Goal: Task Accomplishment & Management: Use online tool/utility

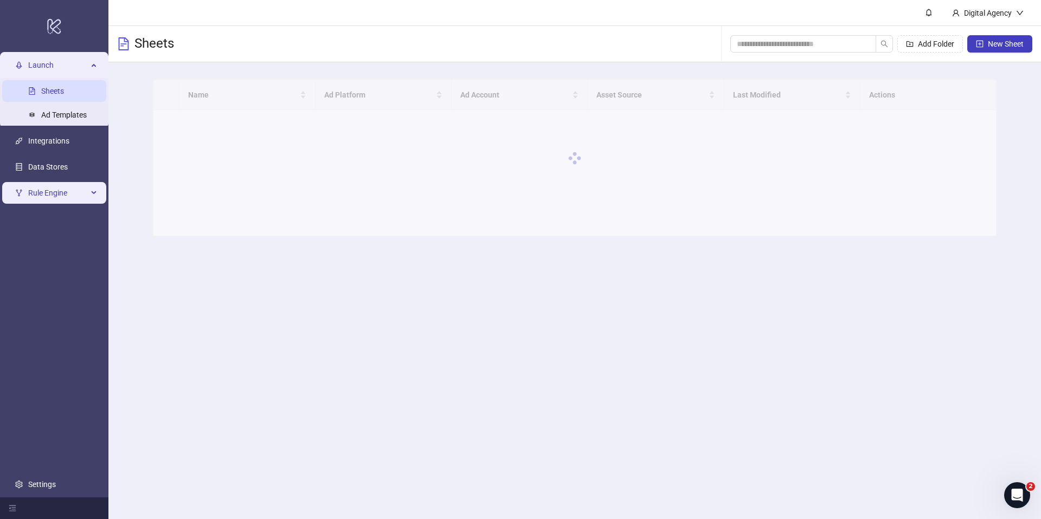
click at [83, 188] on span "Rule Engine" at bounding box center [58, 193] width 60 height 22
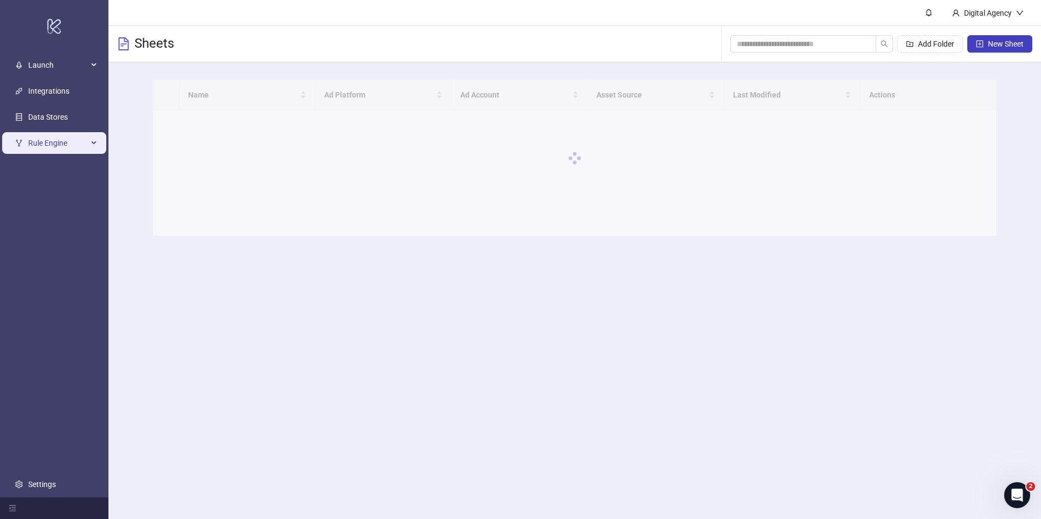
click at [90, 147] on div "Rule Engine" at bounding box center [54, 143] width 104 height 22
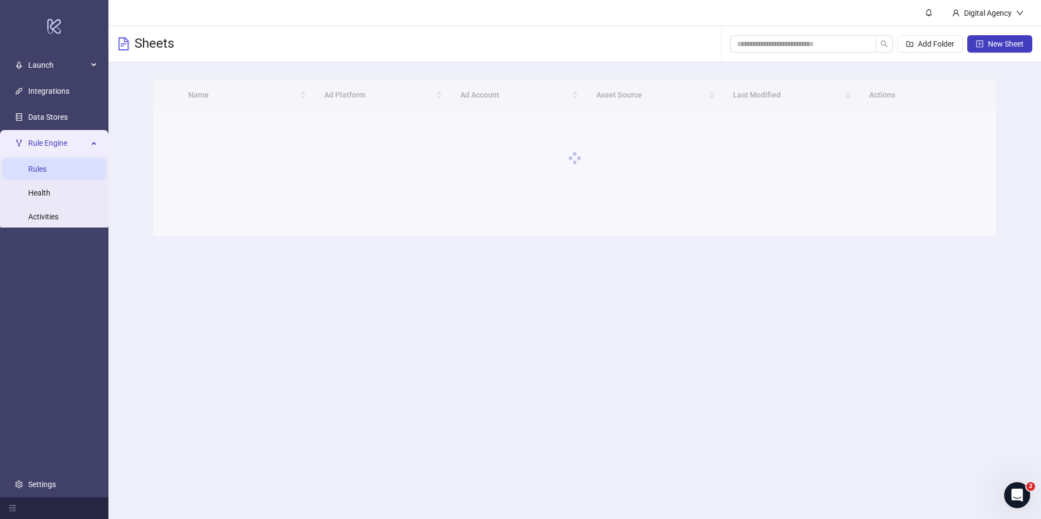
click at [47, 172] on link "Rules" at bounding box center [37, 169] width 18 height 9
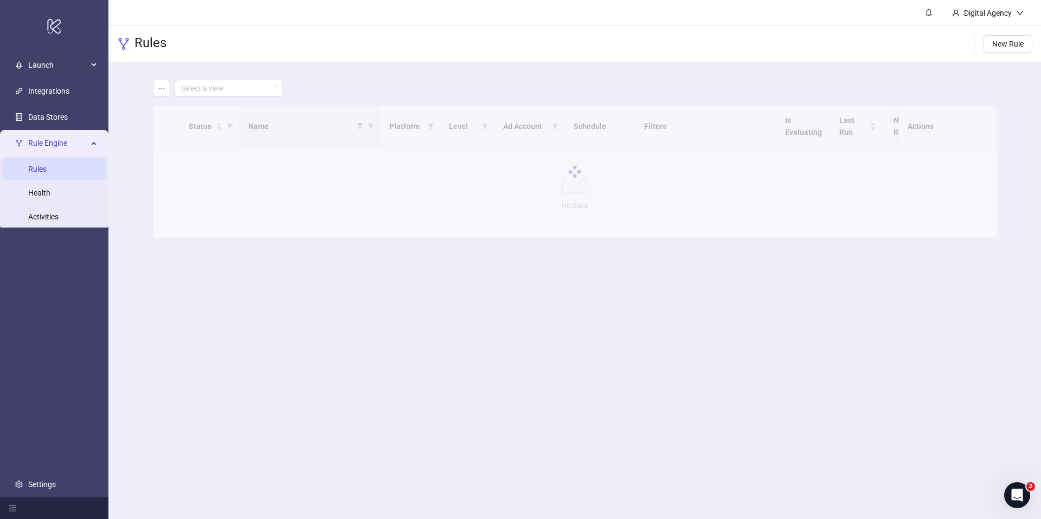
click at [675, 91] on div "Select a view" at bounding box center [575, 88] width 844 height 17
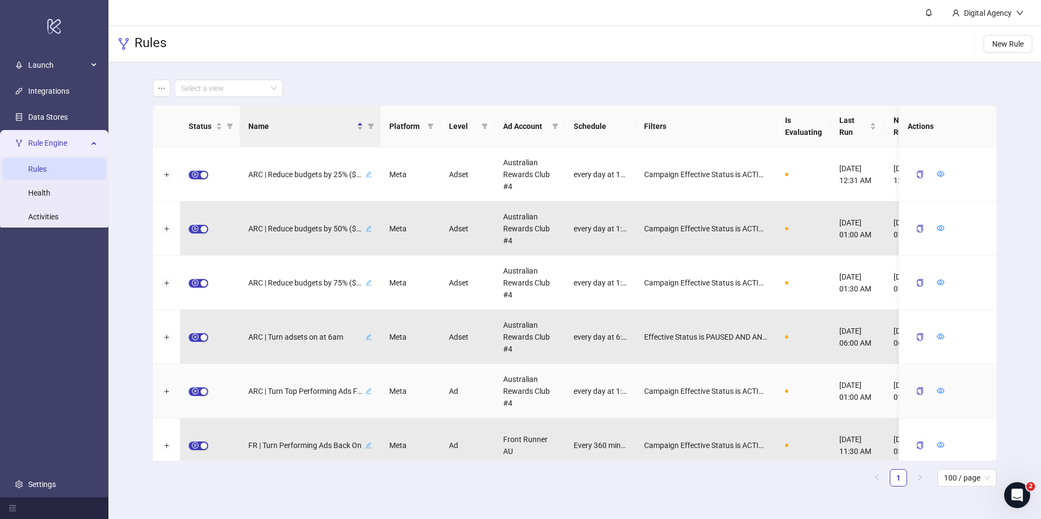
click at [195, 389] on span "button" at bounding box center [199, 392] width 20 height 9
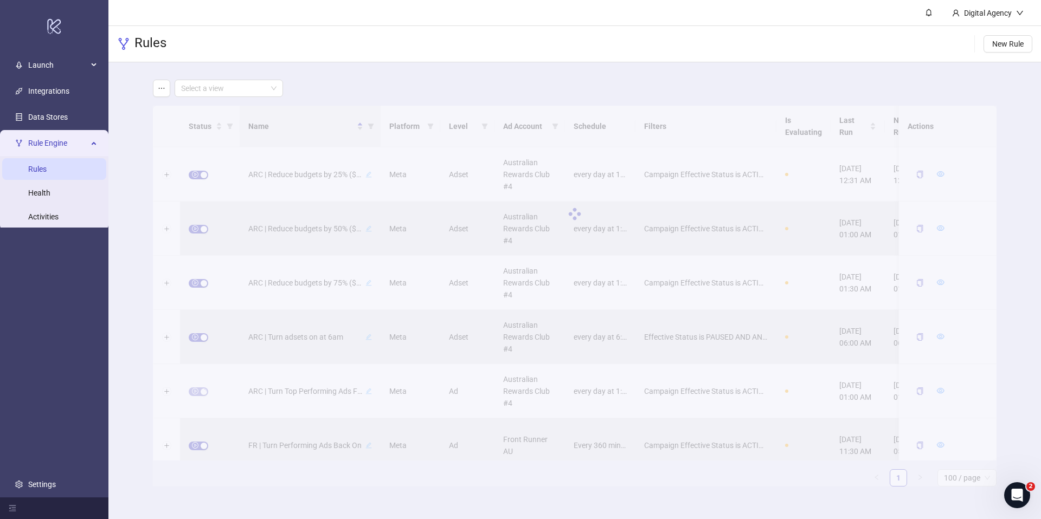
click at [201, 337] on div "Status Name Platform Level Ad Account Schedule Filters Is Evaluating Last Run N…" at bounding box center [575, 296] width 844 height 381
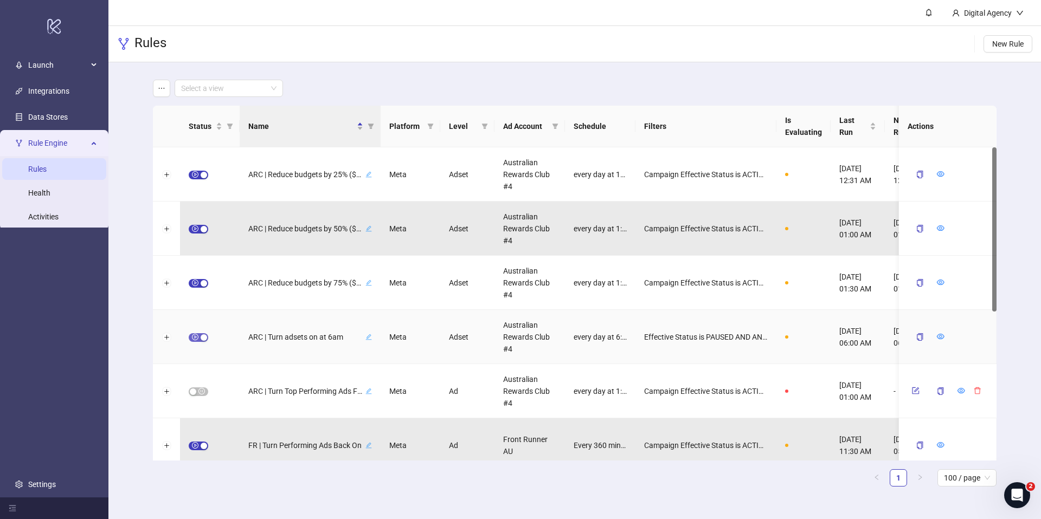
click at [202, 338] on div "button" at bounding box center [204, 338] width 7 height 7
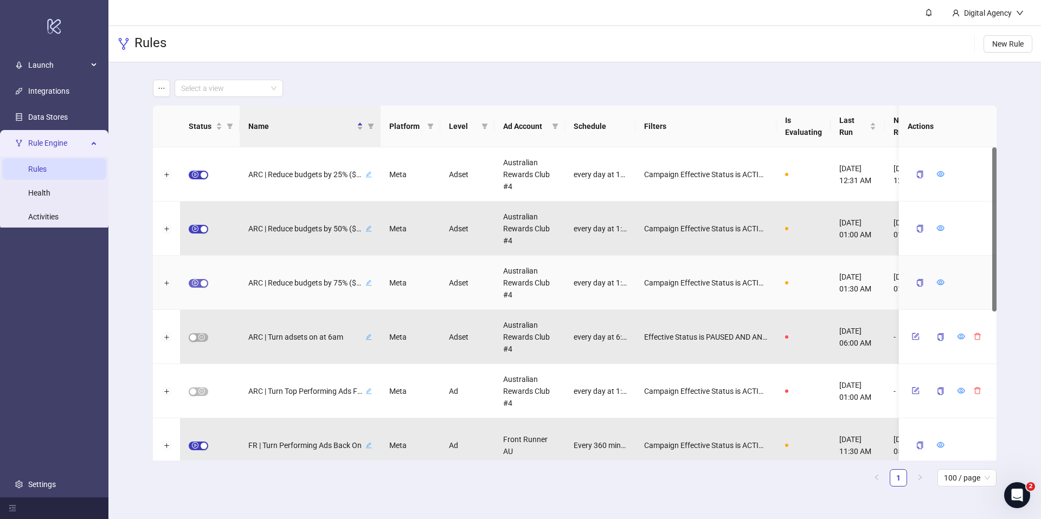
click at [197, 285] on span "button" at bounding box center [199, 283] width 20 height 9
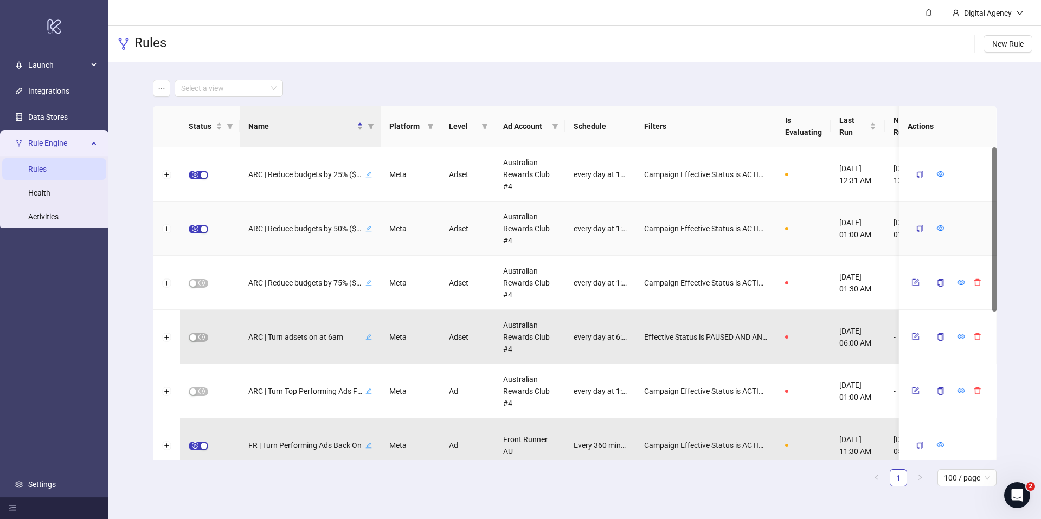
click at [200, 232] on span "button" at bounding box center [199, 229] width 20 height 9
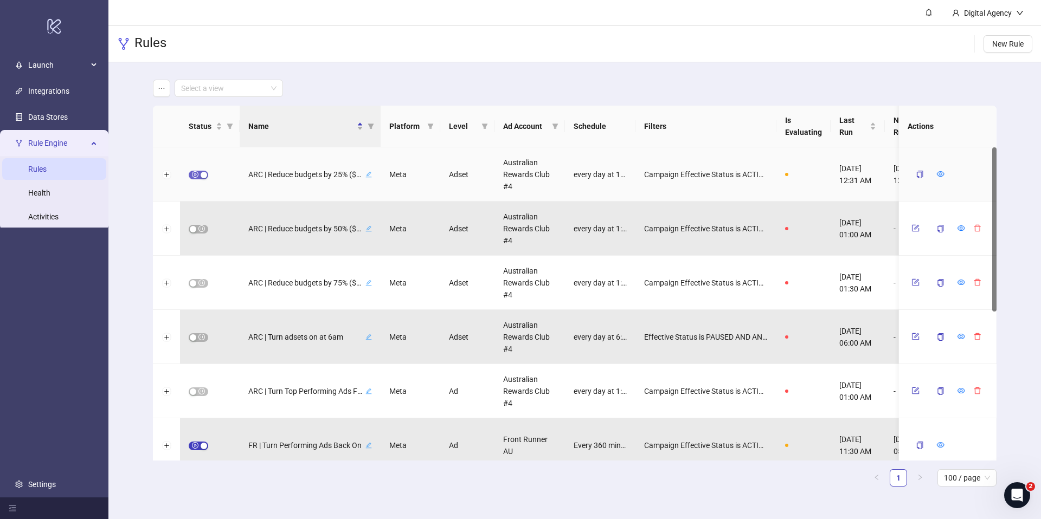
click at [201, 176] on div "button" at bounding box center [204, 175] width 7 height 7
click at [913, 390] on icon "form" at bounding box center [916, 391] width 8 height 8
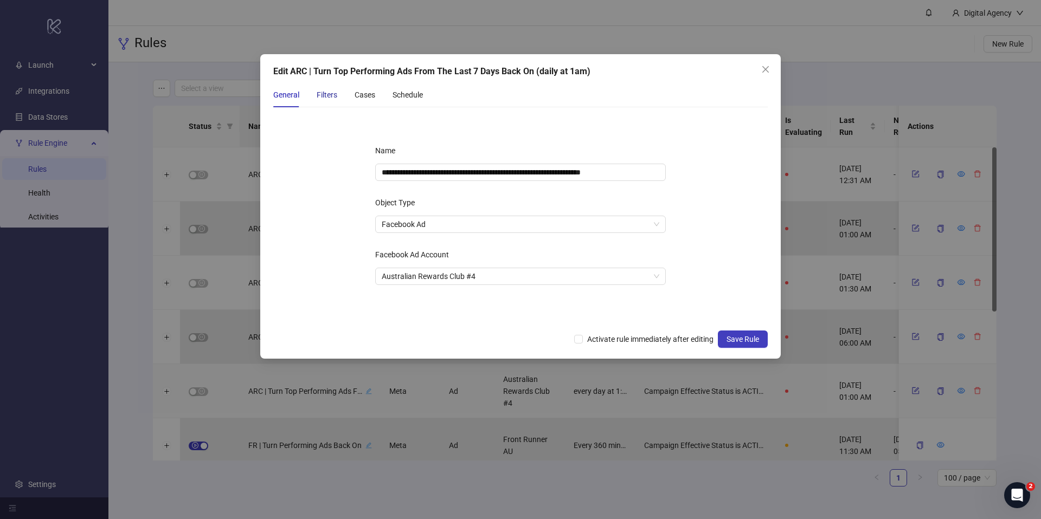
click at [329, 92] on div "Filters" at bounding box center [327, 95] width 21 height 12
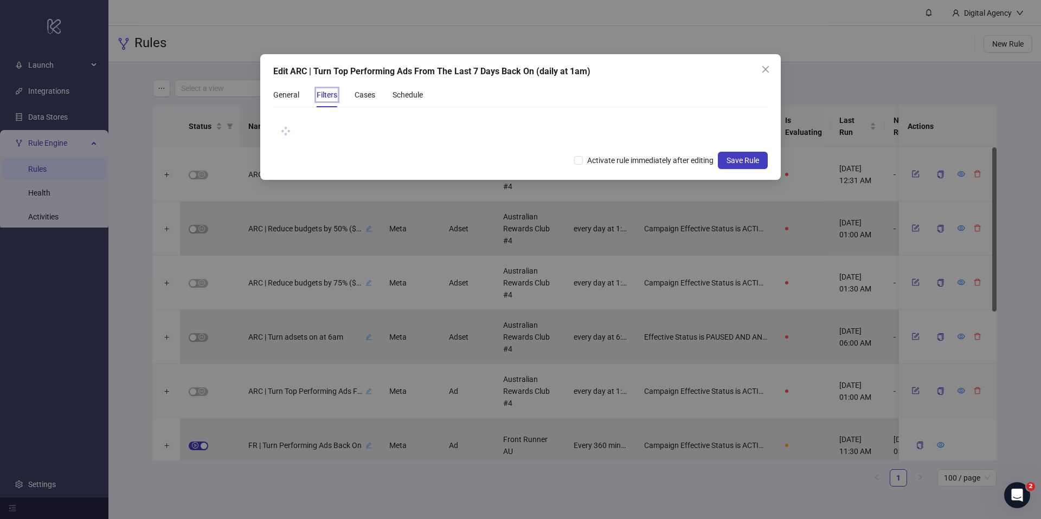
click at [607, 77] on div "Edit ARC | Turn Top Performing Ads From The Last 7 Days Back On (daily at 1am)" at bounding box center [520, 71] width 494 height 13
click at [617, 75] on div "Edit ARC | Turn Top Performing Ads From The Last 7 Days Back On (daily at 1am)" at bounding box center [520, 71] width 494 height 13
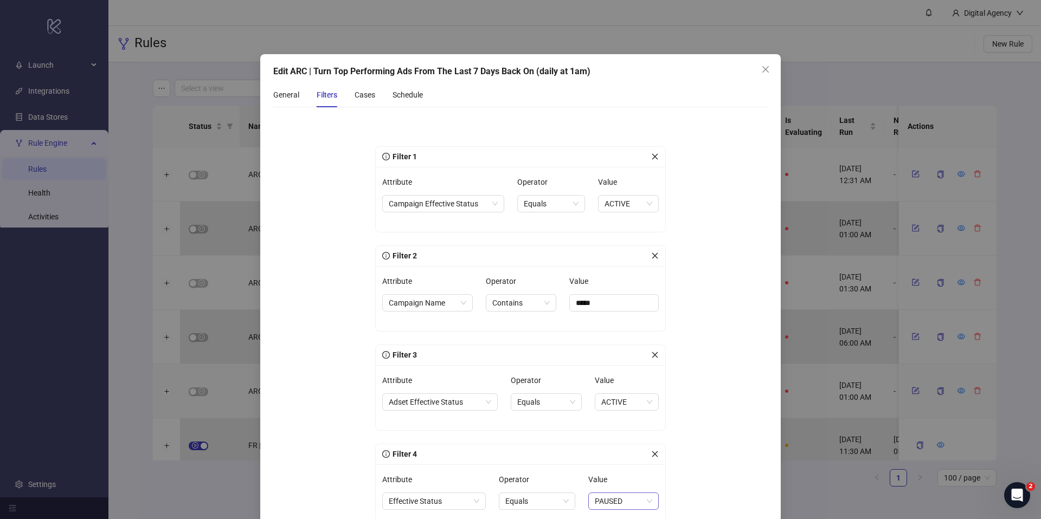
scroll to position [227, 0]
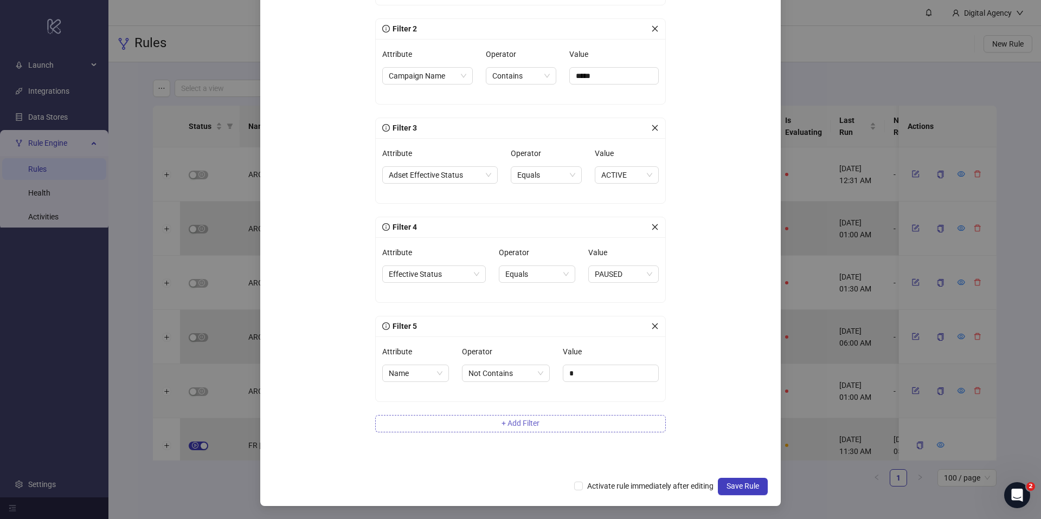
click at [468, 429] on button "+ Add Filter" at bounding box center [520, 423] width 291 height 17
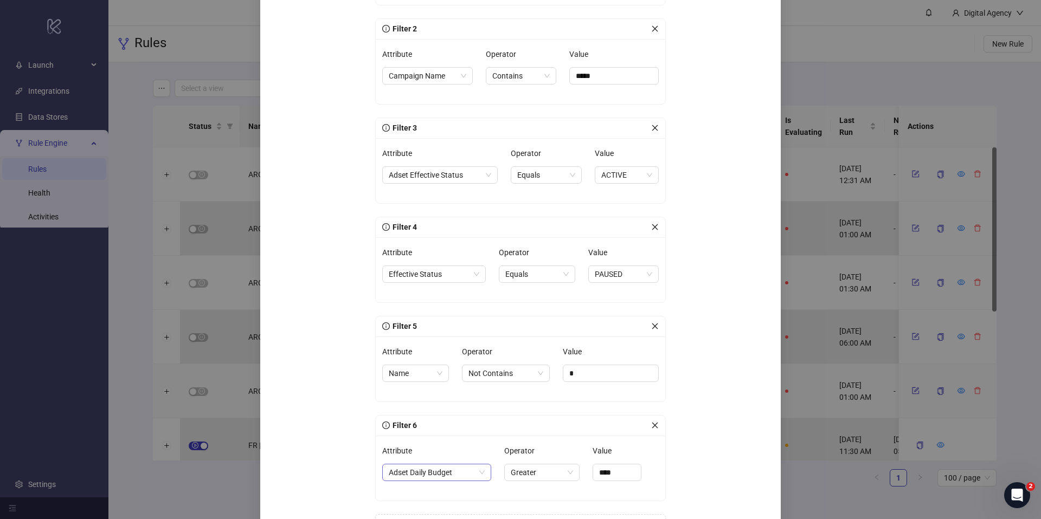
click at [431, 478] on span "Adset Daily Budget" at bounding box center [437, 473] width 96 height 16
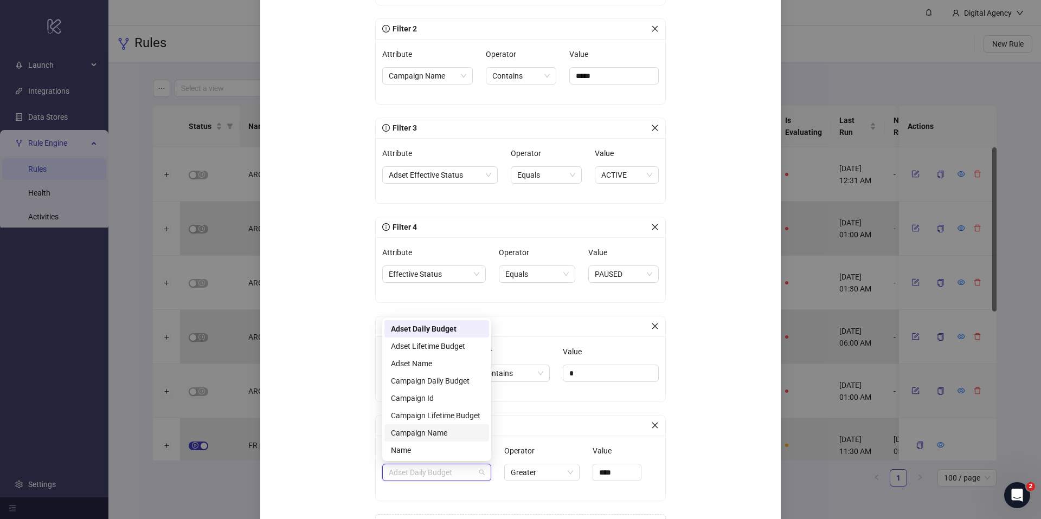
click at [440, 432] on div "Campaign Name" at bounding box center [437, 433] width 92 height 12
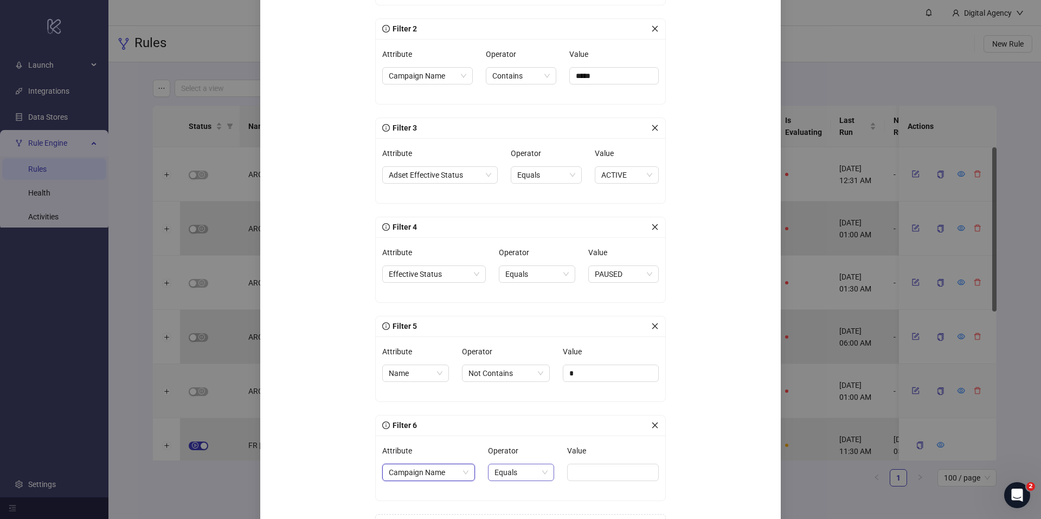
click at [525, 471] on span "Equals" at bounding box center [520, 473] width 53 height 16
click at [518, 449] on div "Not Contains" at bounding box center [520, 451] width 48 height 12
click at [601, 467] on input "Value" at bounding box center [616, 472] width 86 height 17
paste input "**********"
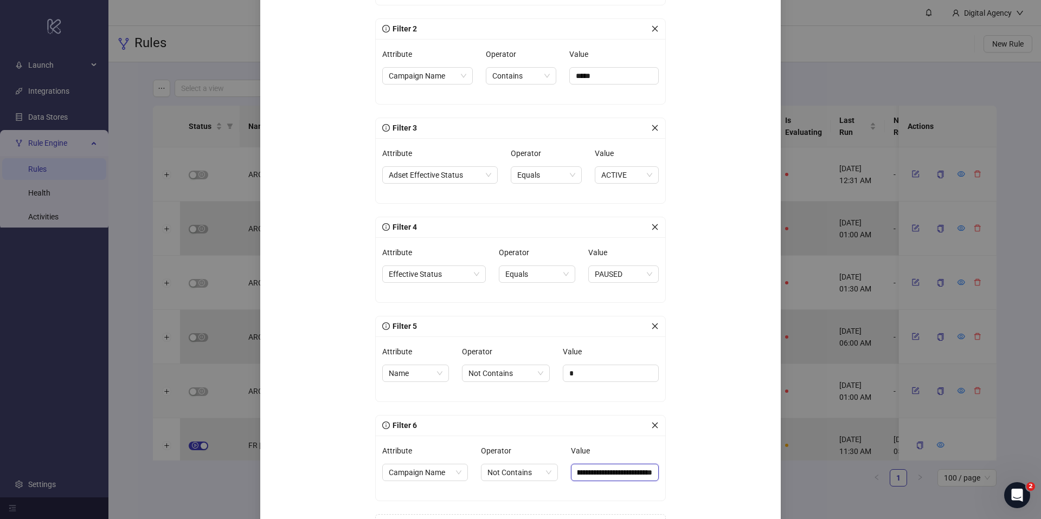
type input "**********"
click at [673, 458] on div "**********" at bounding box center [520, 230] width 325 height 665
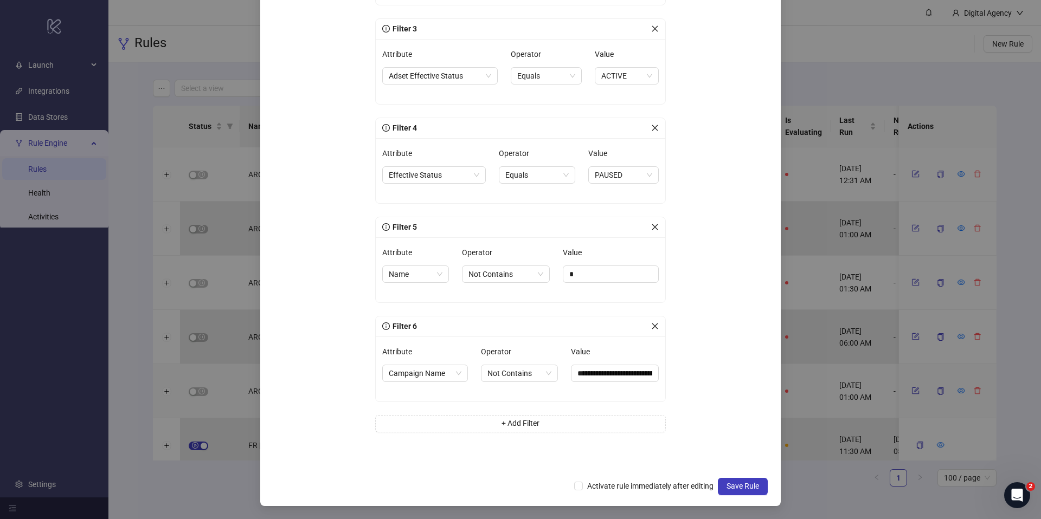
drag, startPoint x: 730, startPoint y: 486, endPoint x: 659, endPoint y: 494, distance: 71.5
click at [659, 494] on div "Activate rule immediately after editing Save Rule" at bounding box center [520, 486] width 494 height 17
click at [660, 487] on span "Activate rule immediately after editing" at bounding box center [650, 486] width 135 height 12
click at [743, 486] on span "Save Rule" at bounding box center [743, 486] width 33 height 9
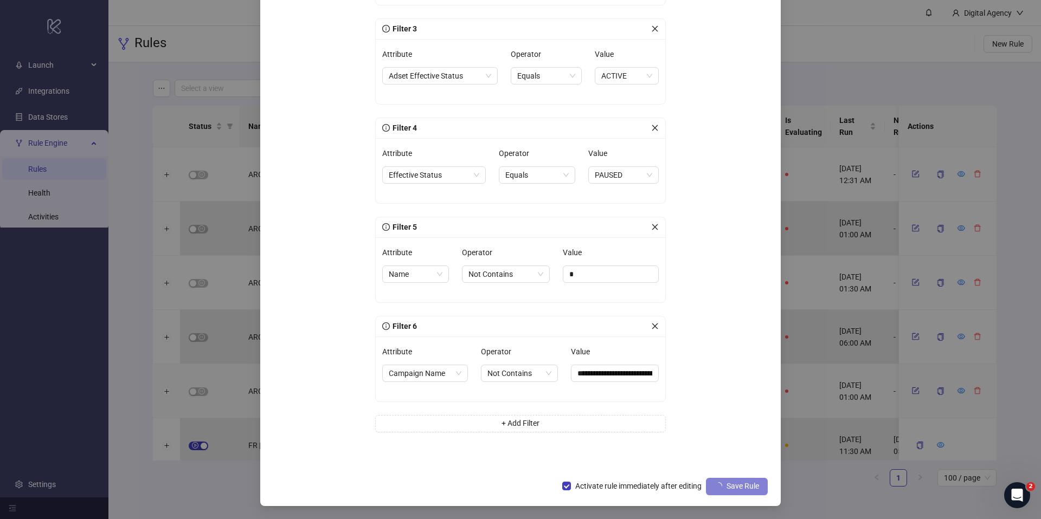
scroll to position [0, 0]
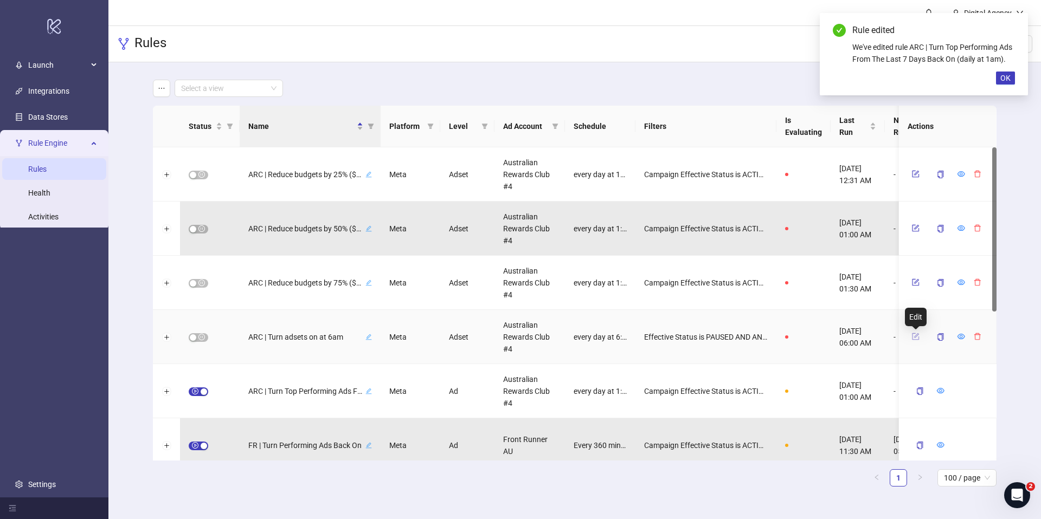
click at [915, 336] on icon "form" at bounding box center [916, 335] width 5 height 5
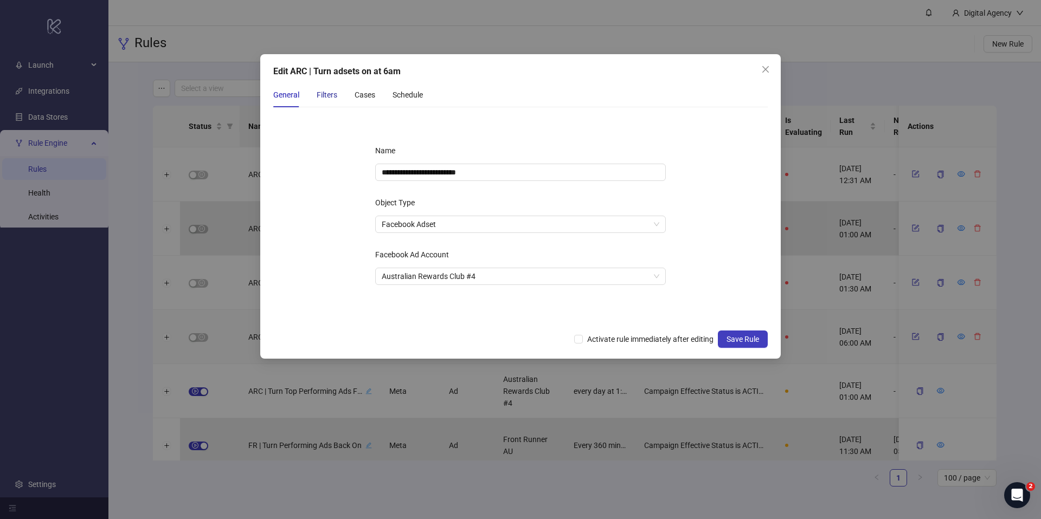
click at [321, 98] on div "Filters" at bounding box center [327, 95] width 21 height 12
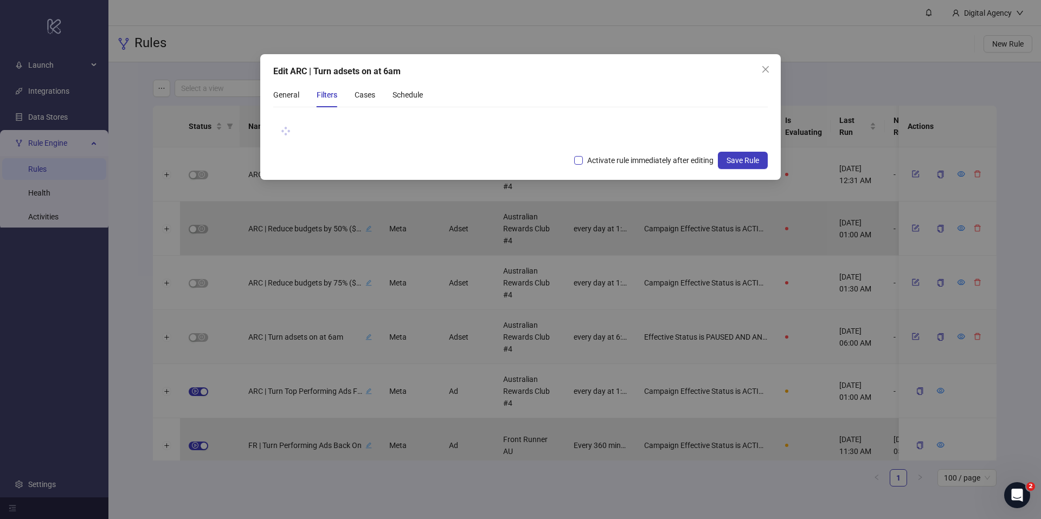
click at [584, 164] on span "Activate rule immediately after editing" at bounding box center [650, 161] width 135 height 12
click at [582, 79] on div "Edit ARC | Turn adsets on at 6am General Filters Cases Schedule Activate rule i…" at bounding box center [520, 117] width 521 height 126
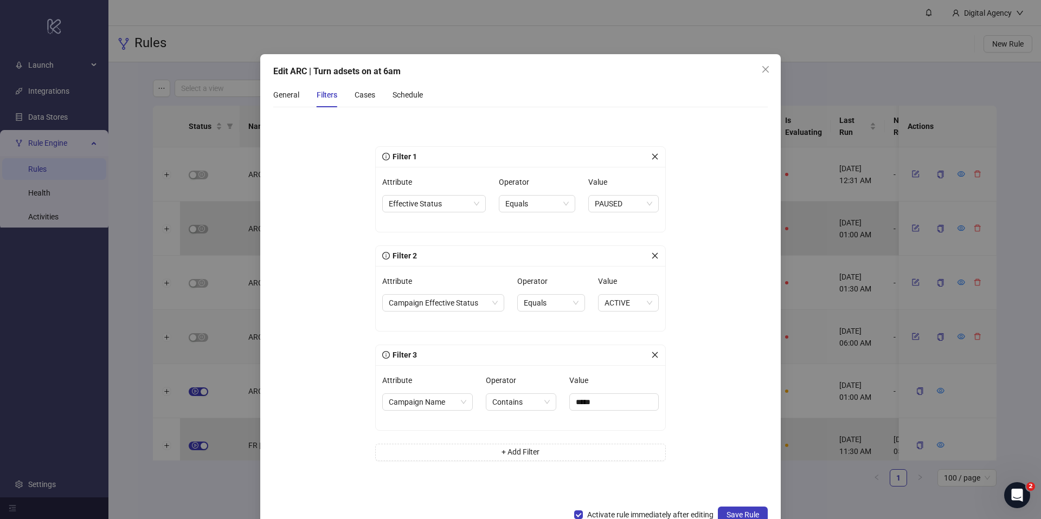
scroll to position [29, 0]
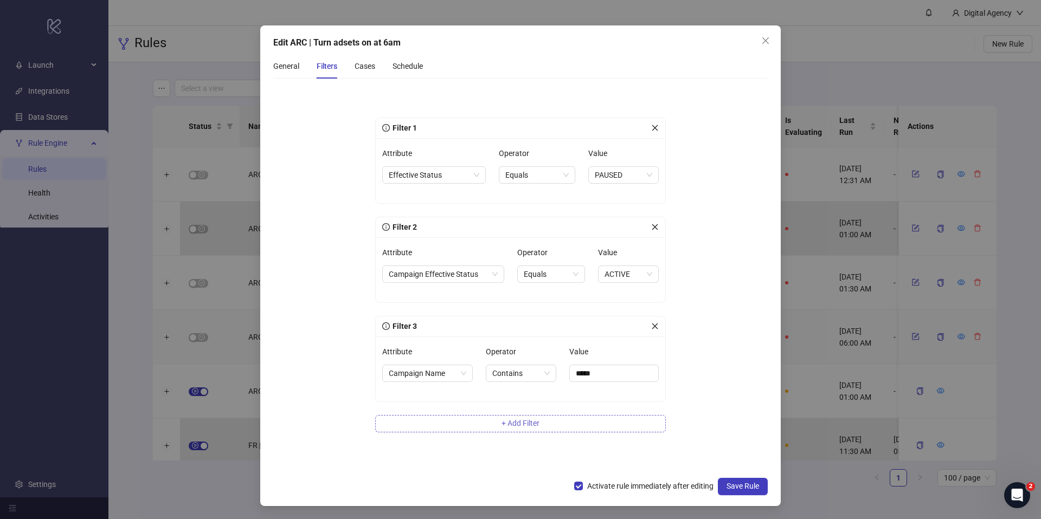
click at [502, 420] on span "+ Add Filter" at bounding box center [521, 423] width 38 height 9
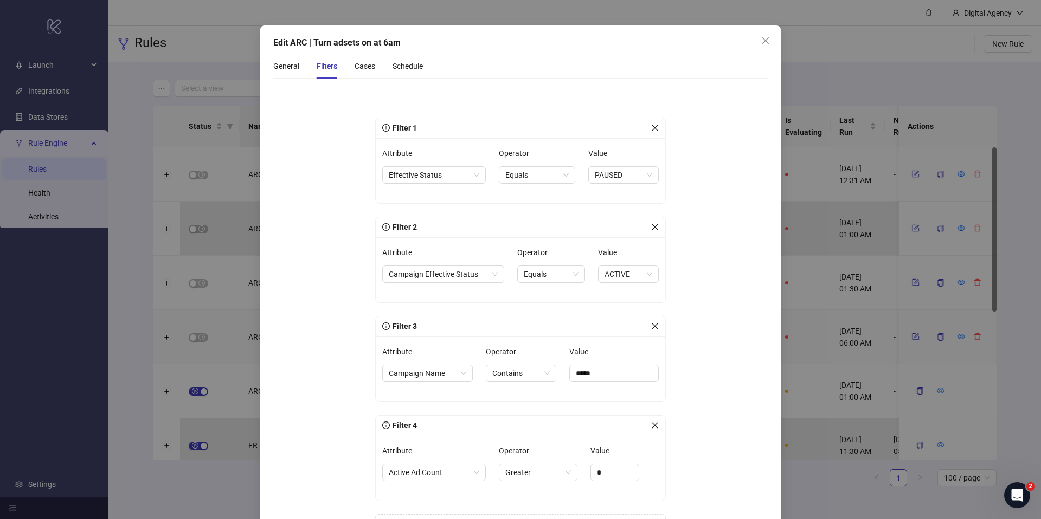
scroll to position [123, 0]
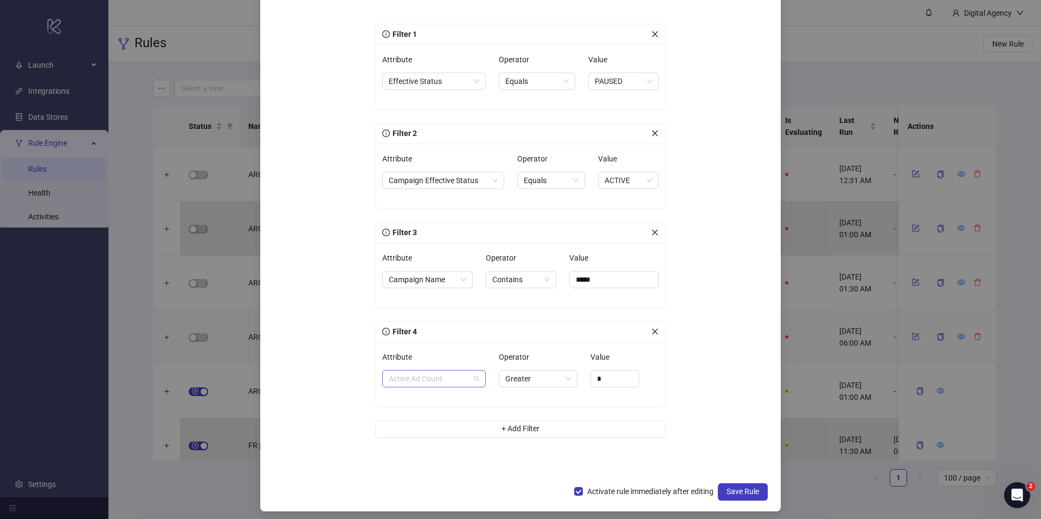
click at [455, 382] on span "Active Ad Count" at bounding box center [434, 379] width 91 height 16
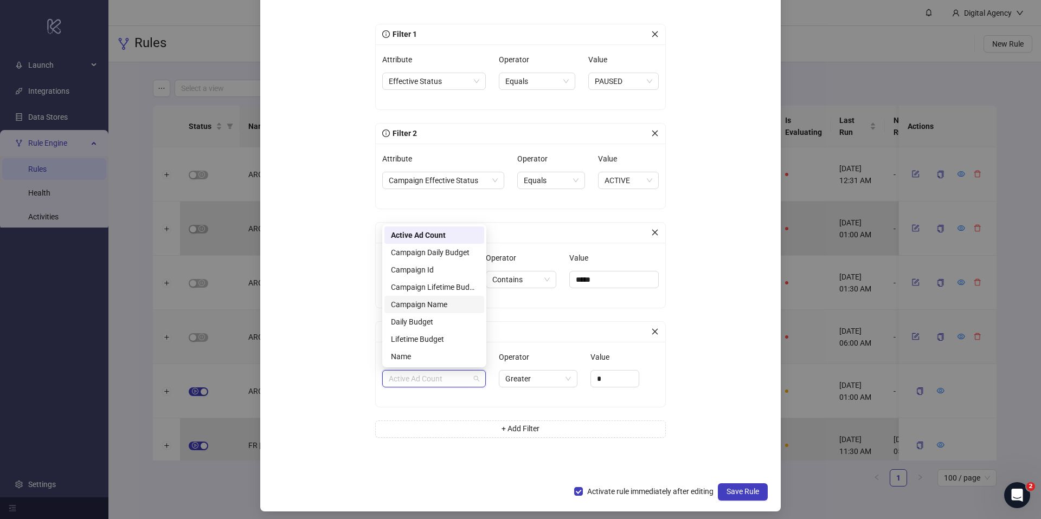
drag, startPoint x: 434, startPoint y: 307, endPoint x: 444, endPoint y: 308, distance: 9.8
click at [434, 307] on div "Campaign Name" at bounding box center [434, 305] width 87 height 12
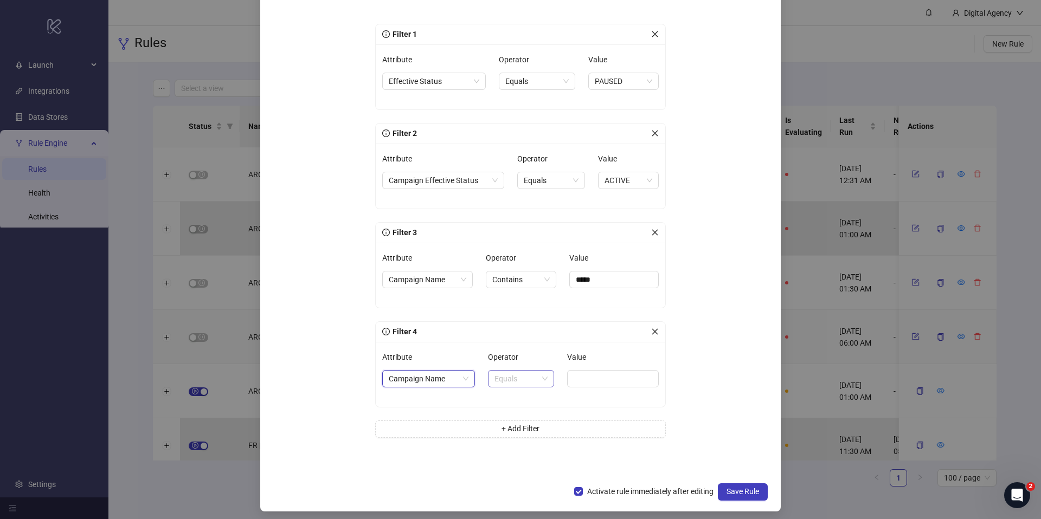
click at [539, 385] on span "Equals" at bounding box center [520, 379] width 53 height 16
drag, startPoint x: 520, startPoint y: 448, endPoint x: 536, endPoint y: 438, distance: 19.0
click at [521, 448] on div "Not Contains" at bounding box center [520, 453] width 48 height 12
click at [607, 378] on input "Value" at bounding box center [616, 378] width 86 height 17
paste input "**********"
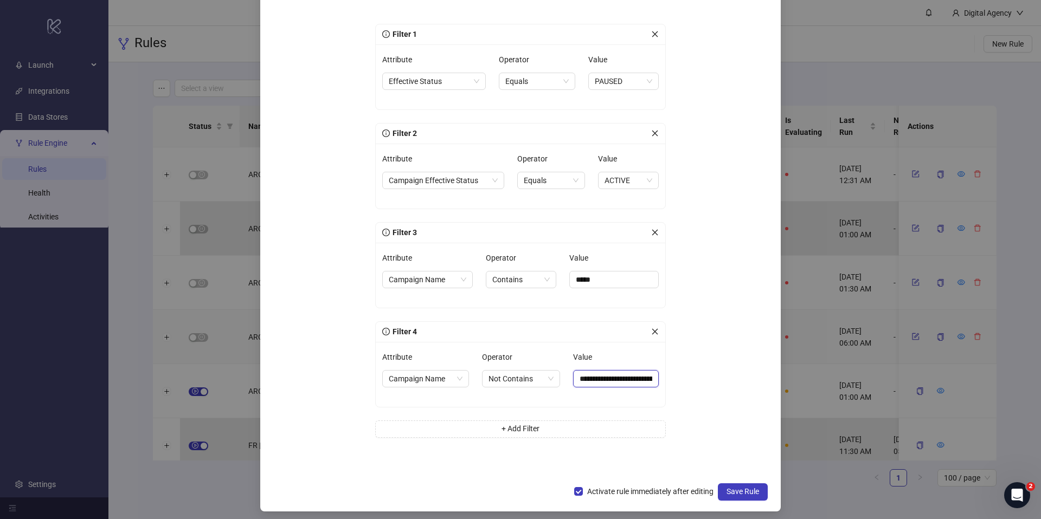
scroll to position [0, 120]
type input "**********"
drag, startPoint x: 696, startPoint y: 394, endPoint x: 695, endPoint y: 401, distance: 7.1
click at [696, 394] on form "**********" at bounding box center [520, 235] width 494 height 484
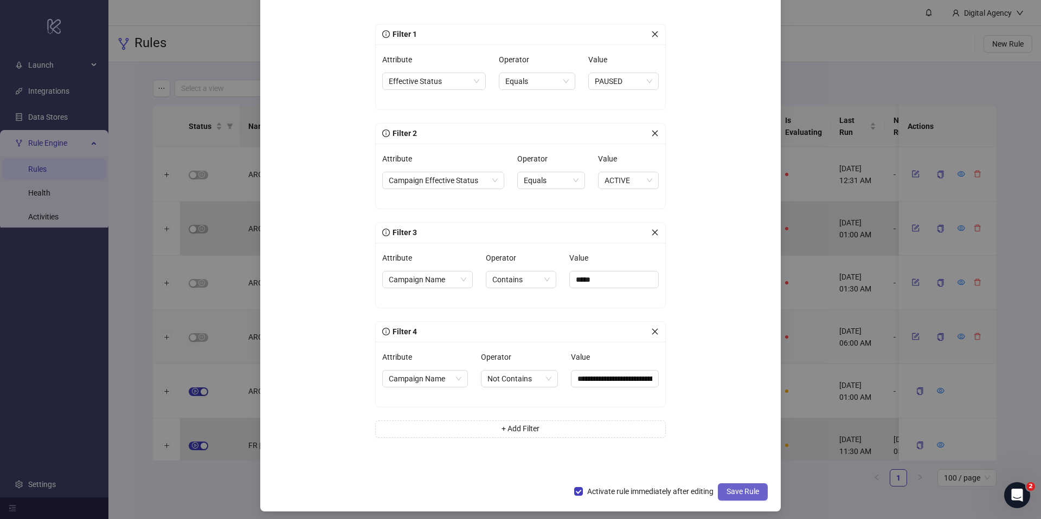
click at [746, 488] on span "Save Rule" at bounding box center [743, 491] width 33 height 9
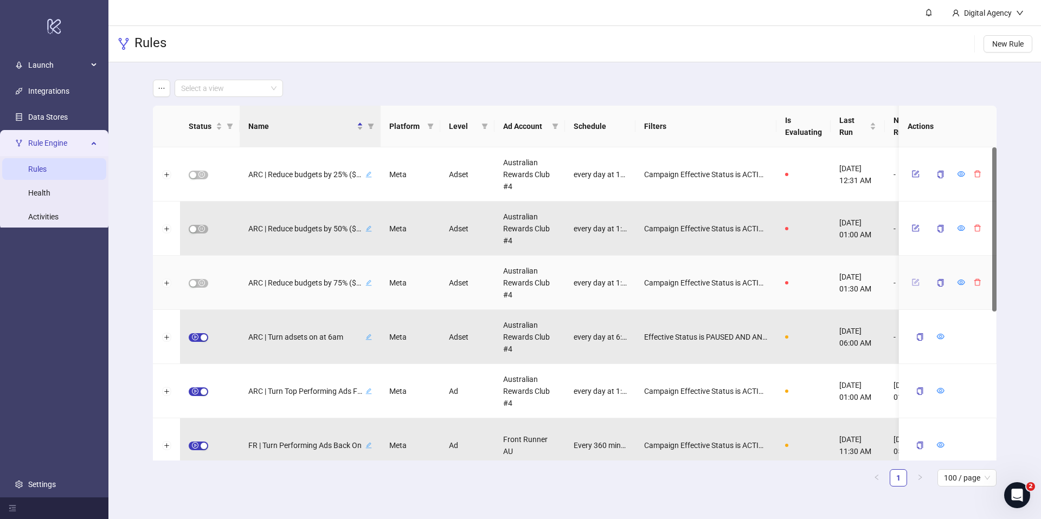
click at [916, 283] on icon "form" at bounding box center [916, 283] width 8 height 8
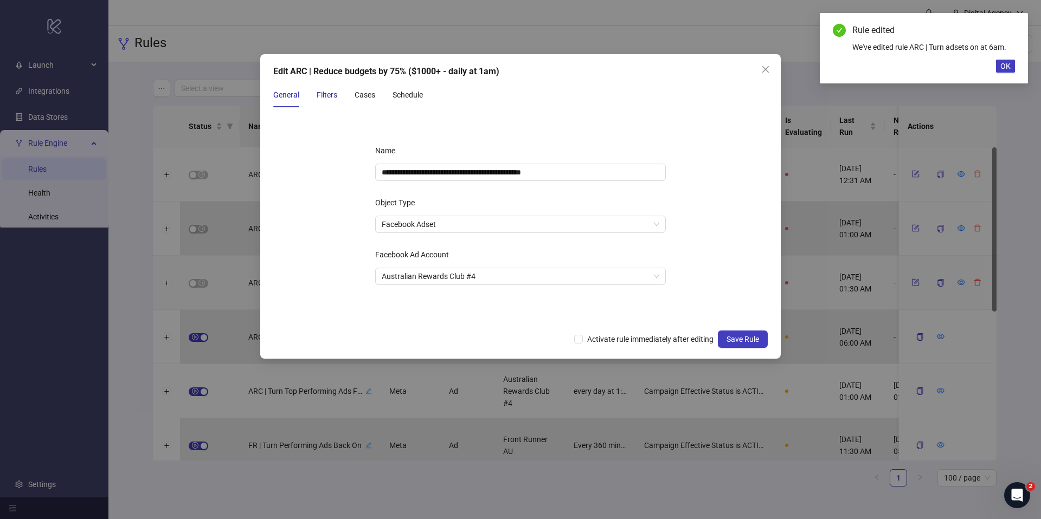
click at [330, 99] on div "Filters" at bounding box center [327, 95] width 21 height 12
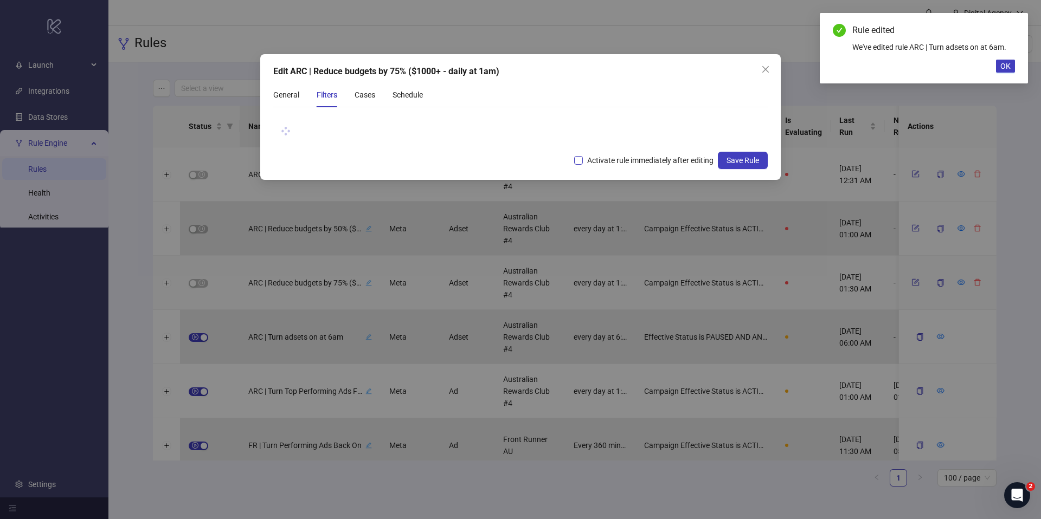
click at [609, 159] on span "Activate rule immediately after editing" at bounding box center [650, 161] width 135 height 12
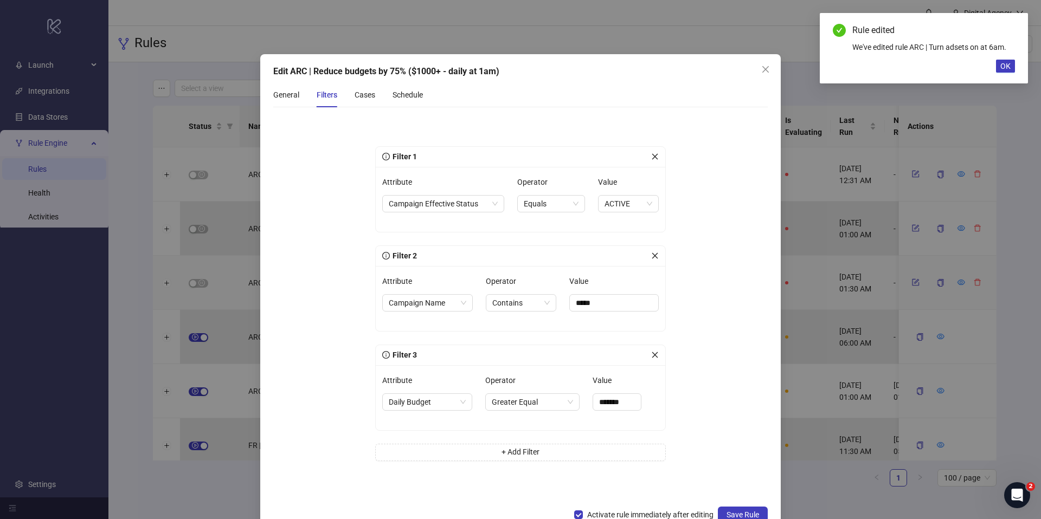
click at [610, 69] on div "Edit ARC | Reduce budgets by 75% ($1000+ - daily at 1am)" at bounding box center [520, 71] width 494 height 13
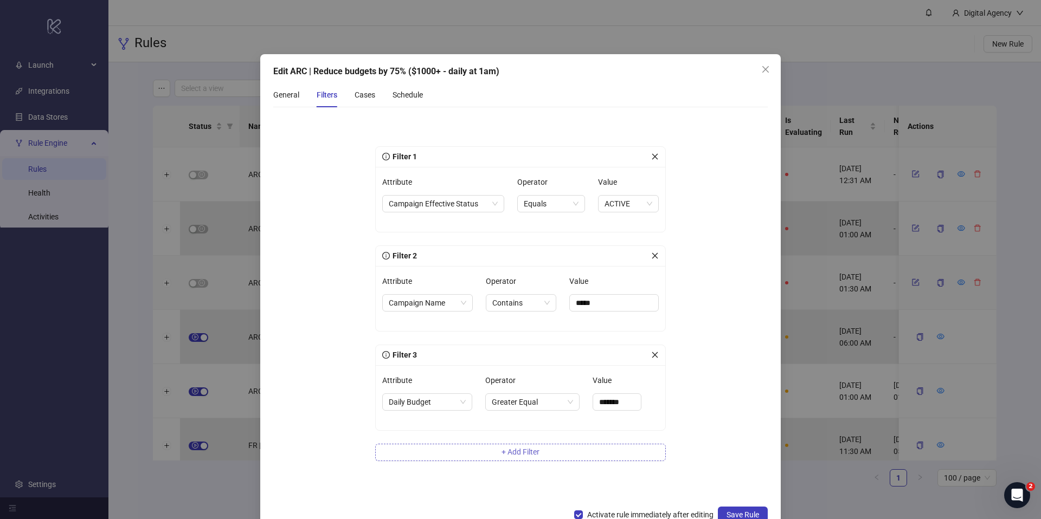
click at [555, 453] on button "+ Add Filter" at bounding box center [520, 452] width 291 height 17
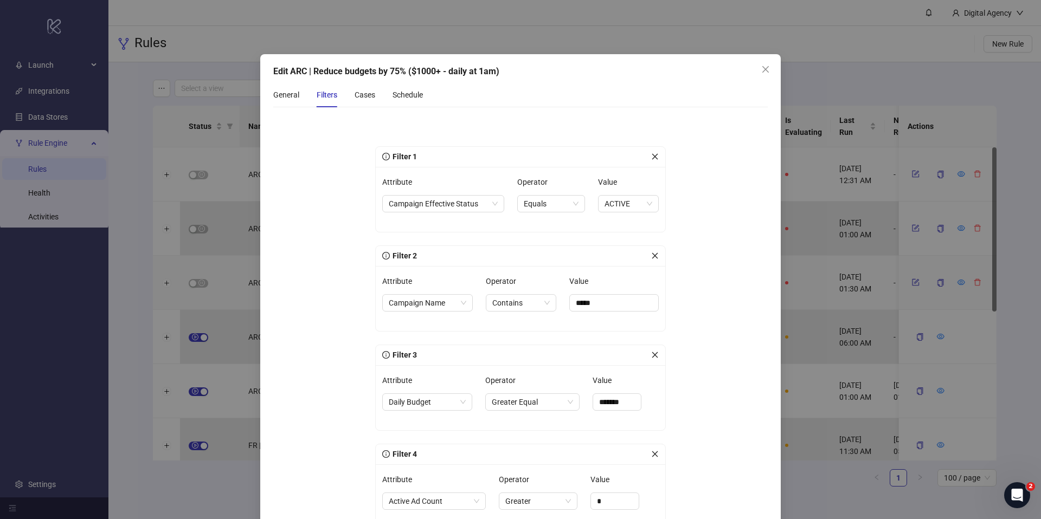
scroll to position [128, 0]
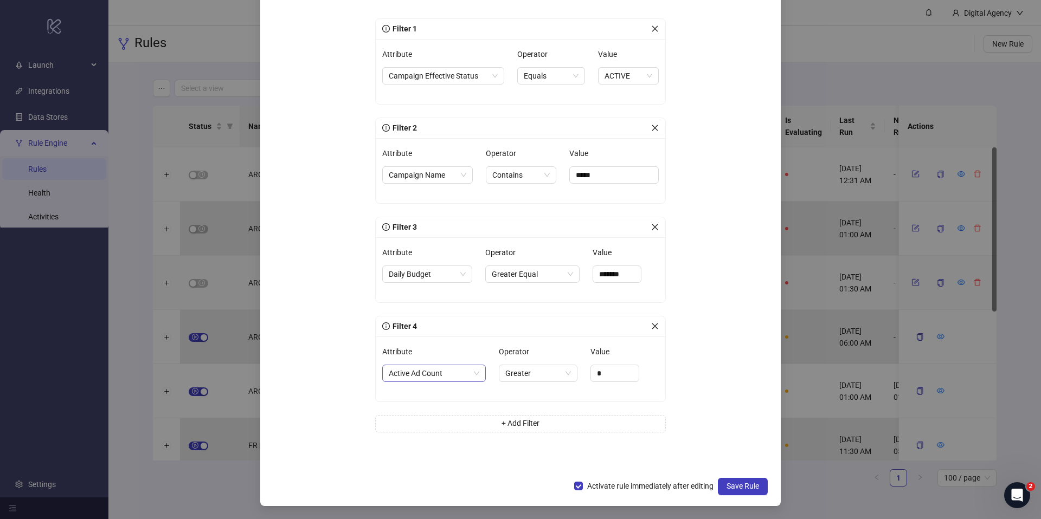
click at [465, 380] on span "Active Ad Count" at bounding box center [434, 373] width 91 height 16
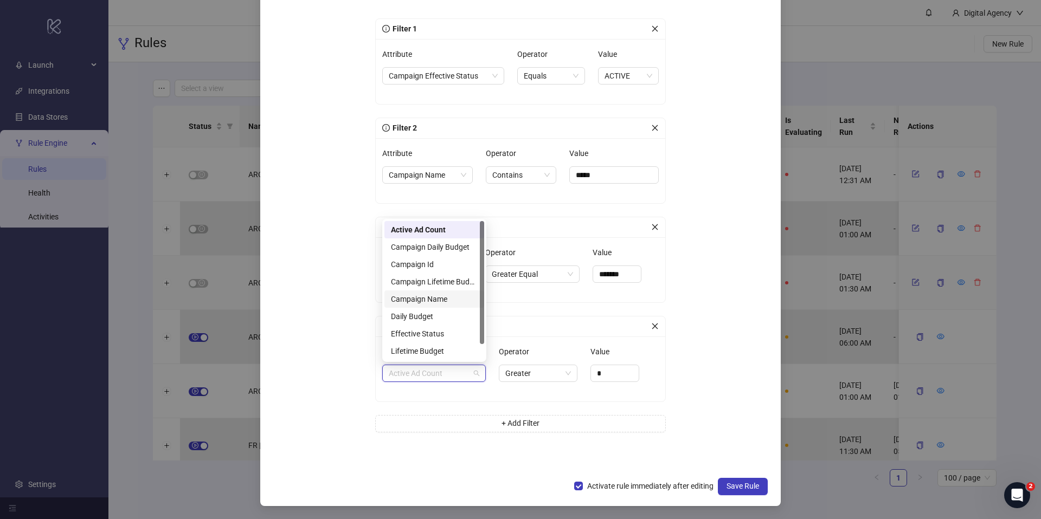
click at [433, 296] on div "Campaign Name" at bounding box center [434, 299] width 87 height 12
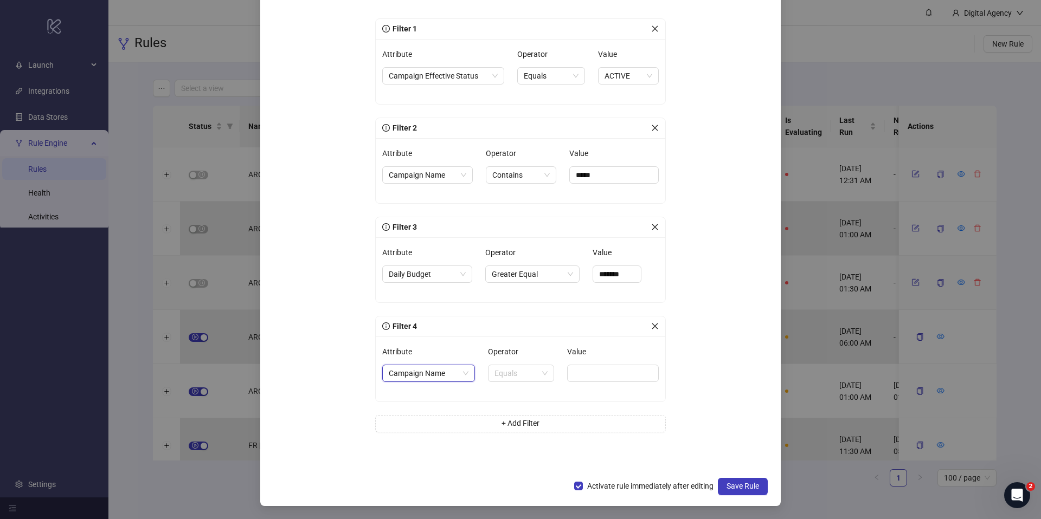
drag, startPoint x: 538, startPoint y: 372, endPoint x: 545, endPoint y: 400, distance: 28.5
click at [538, 372] on span "Equals" at bounding box center [520, 373] width 53 height 16
drag, startPoint x: 533, startPoint y: 443, endPoint x: 552, endPoint y: 425, distance: 26.1
click at [533, 442] on div "Not Contains" at bounding box center [520, 447] width 48 height 12
click at [606, 373] on input "Value" at bounding box center [616, 373] width 86 height 17
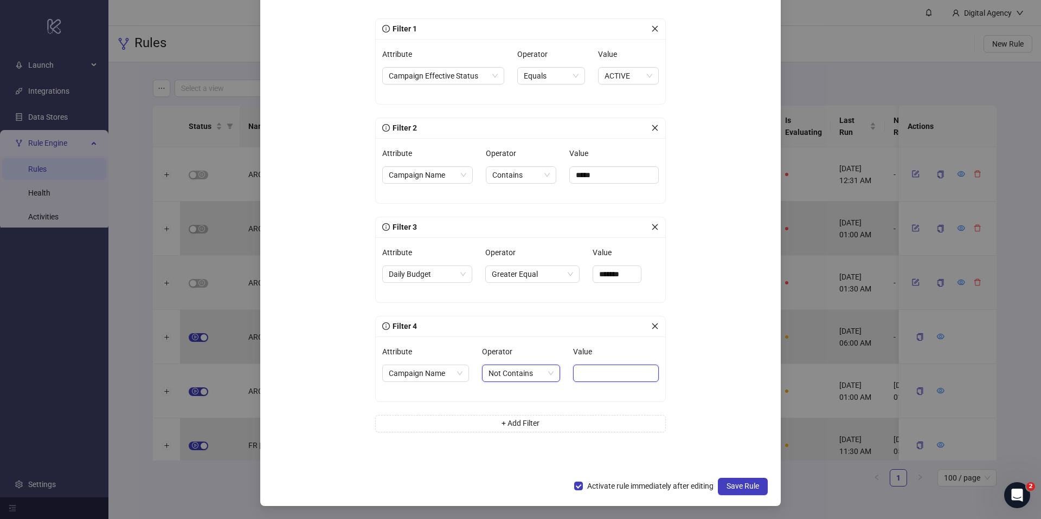
paste input "**********"
type input "**********"
drag, startPoint x: 694, startPoint y: 362, endPoint x: 713, endPoint y: 404, distance: 46.4
click at [694, 362] on form "**********" at bounding box center [520, 230] width 494 height 484
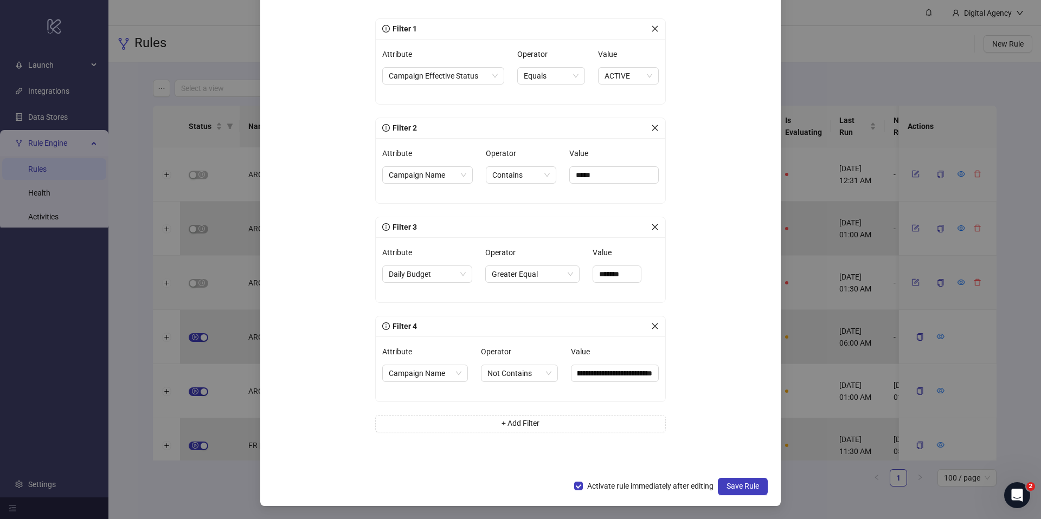
scroll to position [0, 0]
click at [729, 487] on span "Save Rule" at bounding box center [743, 486] width 33 height 9
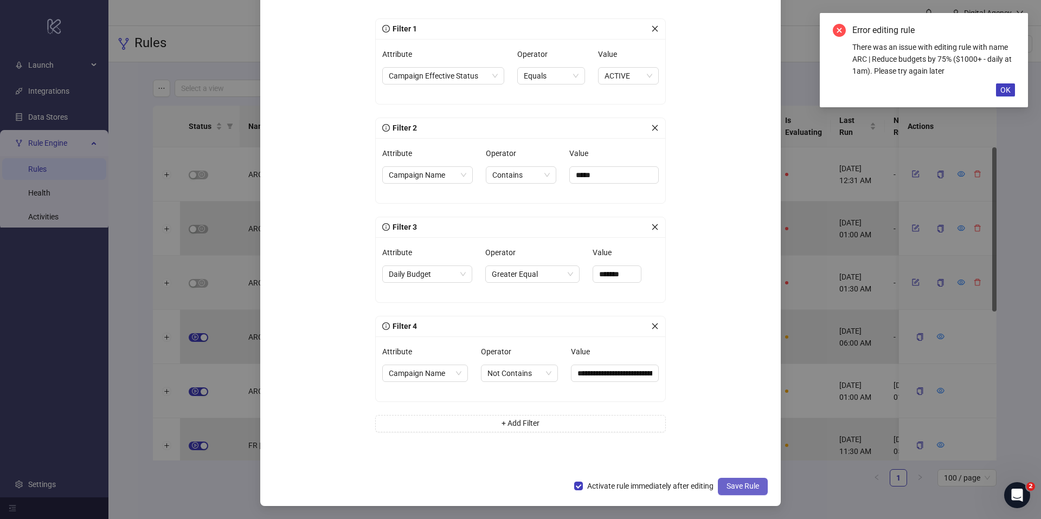
click at [740, 484] on span "Save Rule" at bounding box center [743, 486] width 33 height 9
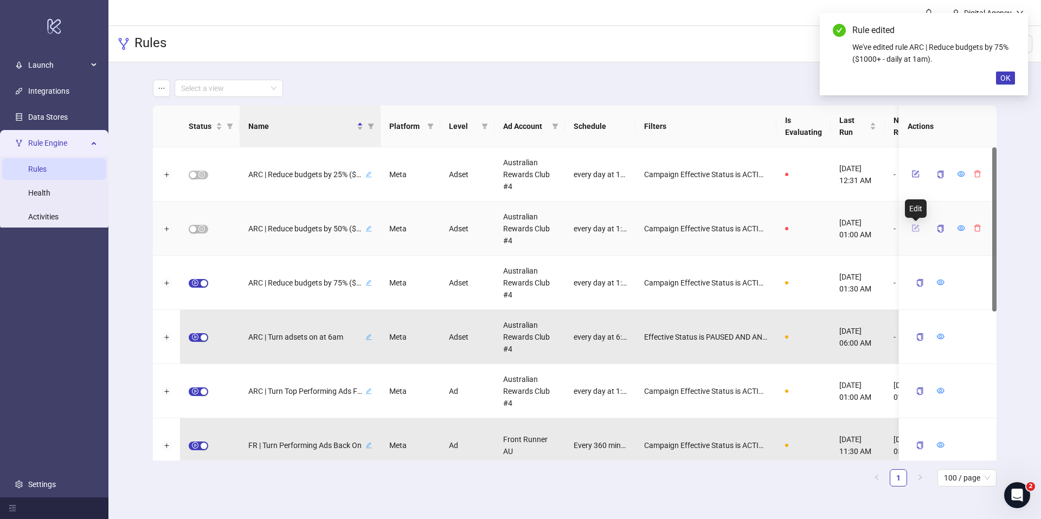
click at [913, 228] on icon "form" at bounding box center [916, 228] width 8 height 8
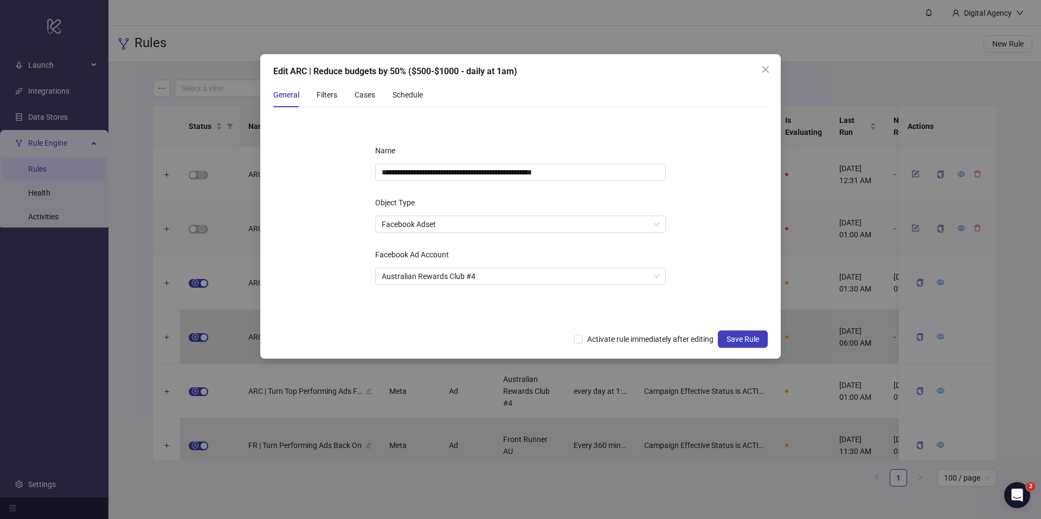
drag, startPoint x: 625, startPoint y: 81, endPoint x: 656, endPoint y: 78, distance: 31.6
click at [627, 81] on div "**********" at bounding box center [520, 206] width 521 height 305
click at [763, 68] on icon "close" at bounding box center [765, 69] width 9 height 9
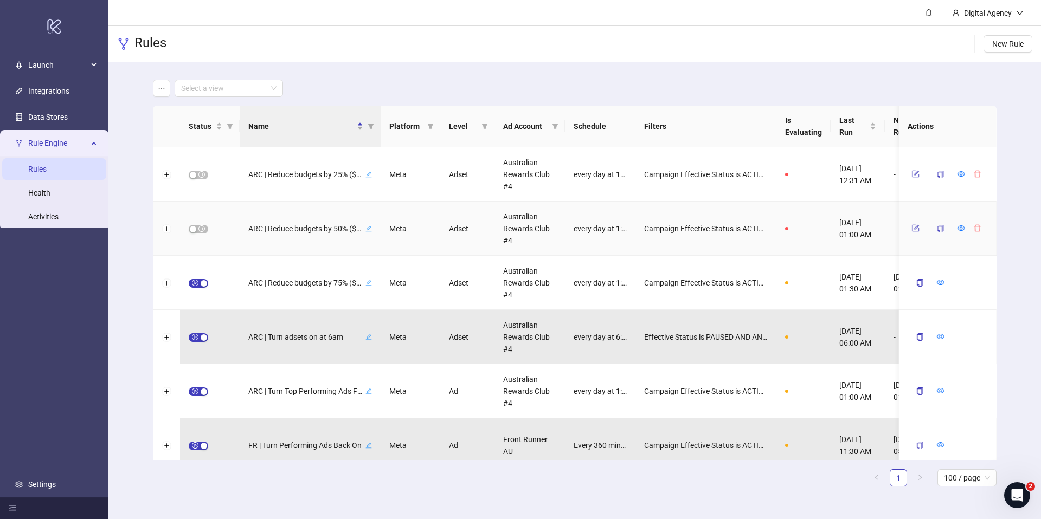
drag, startPoint x: 911, startPoint y: 226, endPoint x: 870, endPoint y: 218, distance: 41.9
click at [912, 226] on icon "form" at bounding box center [916, 228] width 8 height 8
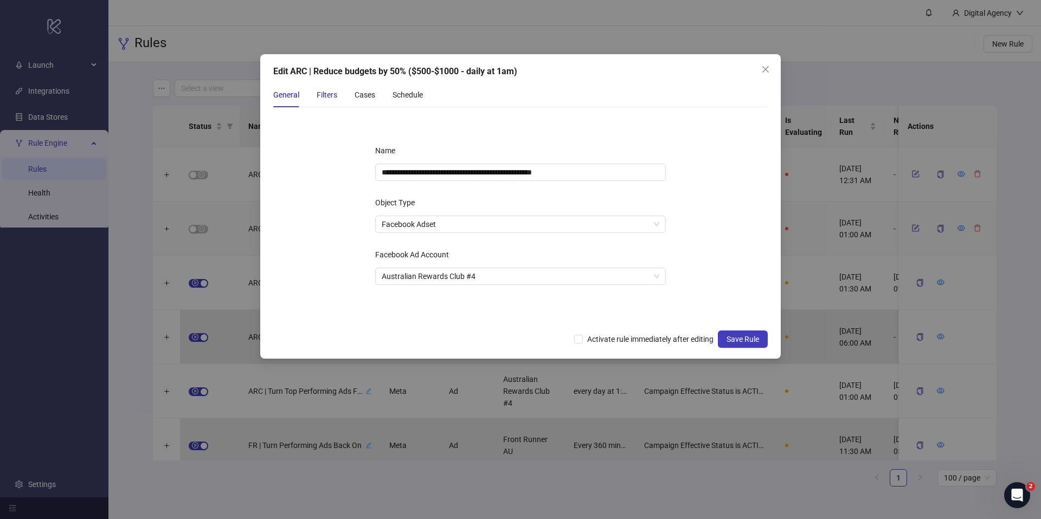
click at [329, 96] on div "Filters" at bounding box center [327, 95] width 21 height 12
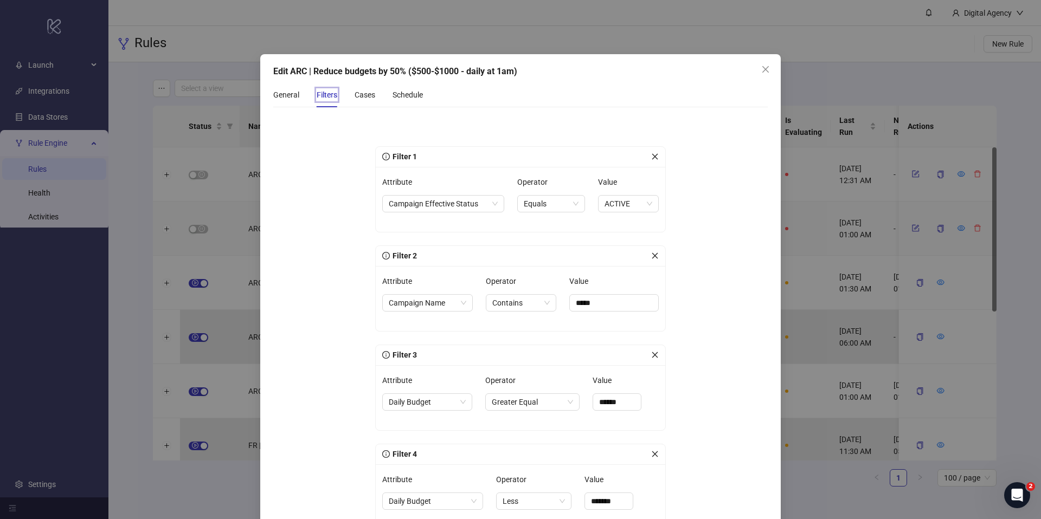
scroll to position [128, 0]
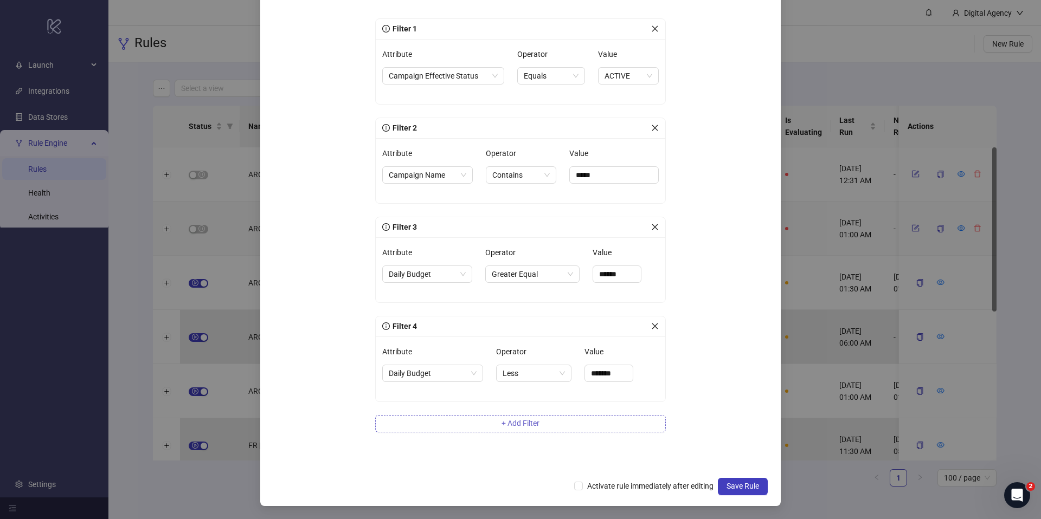
click at [530, 423] on span "+ Add Filter" at bounding box center [521, 423] width 38 height 9
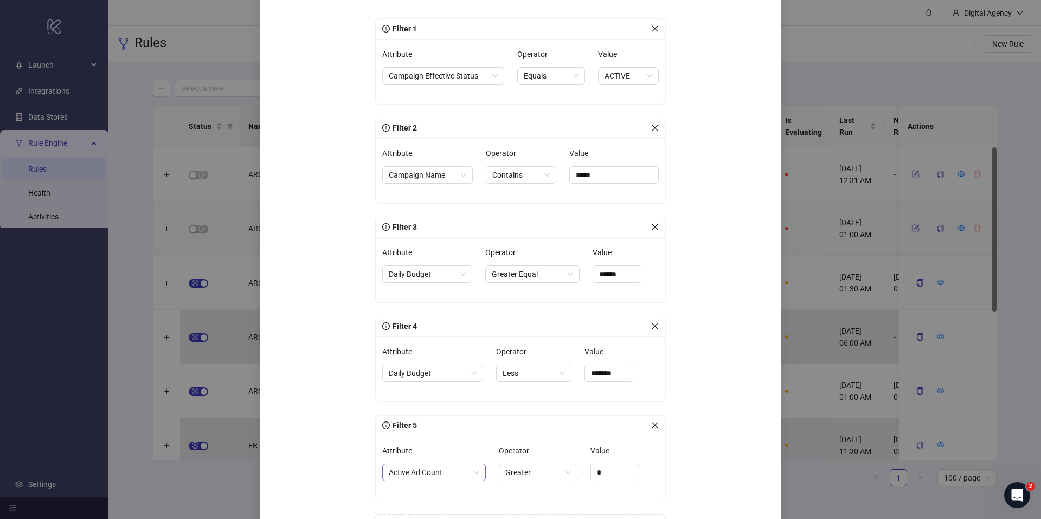
click at [452, 466] on div "Active Ad Count" at bounding box center [434, 472] width 104 height 17
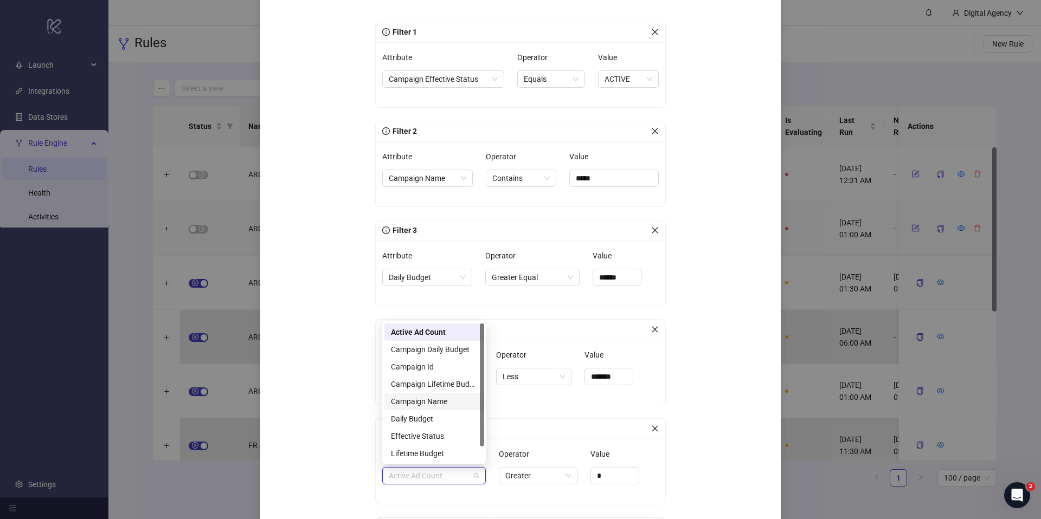
drag, startPoint x: 431, startPoint y: 457, endPoint x: 444, endPoint y: 404, distance: 54.2
click at [444, 404] on div "Active Ad Count Campaign Daily Budget Campaign Id Campaign Lifetime Budget Camp…" at bounding box center [434, 402] width 100 height 156
drag, startPoint x: 444, startPoint y: 404, endPoint x: 449, endPoint y: 408, distance: 6.2
click at [445, 404] on div "Campaign Name" at bounding box center [434, 402] width 87 height 12
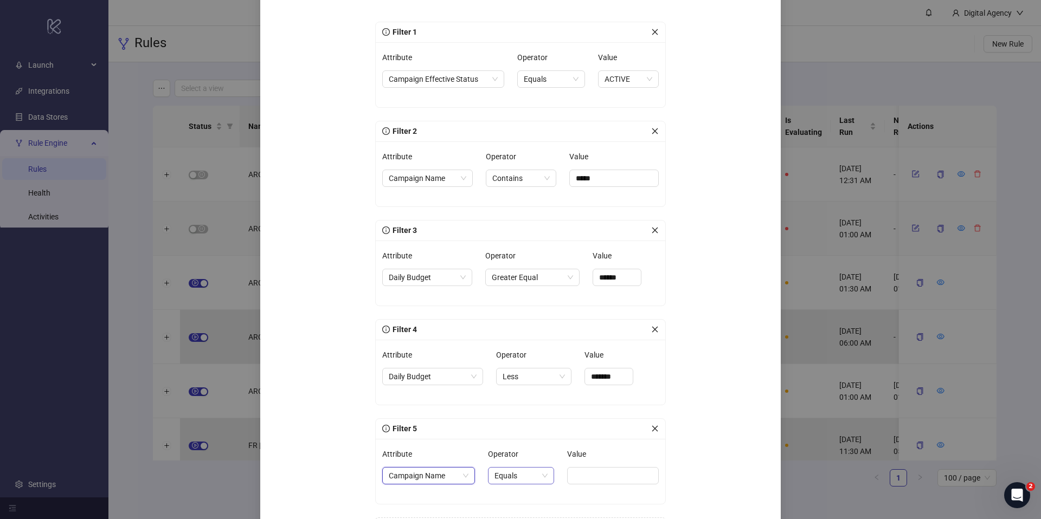
click at [543, 481] on span "Equals" at bounding box center [520, 476] width 53 height 16
click at [533, 455] on div "Not Contains" at bounding box center [520, 454] width 48 height 12
click at [606, 471] on input "Value" at bounding box center [616, 475] width 86 height 17
paste input "**********"
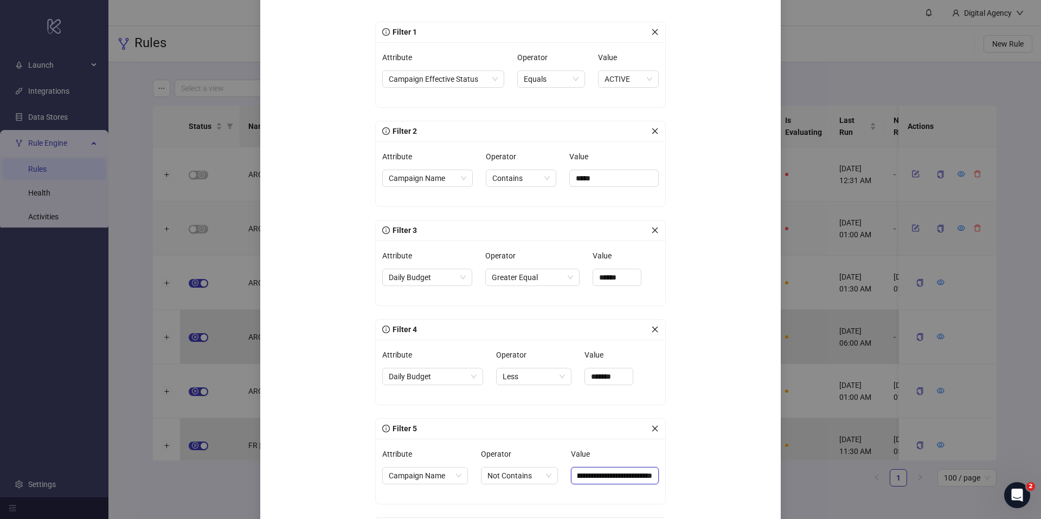
type input "**********"
click at [702, 444] on form "**********" at bounding box center [520, 282] width 494 height 583
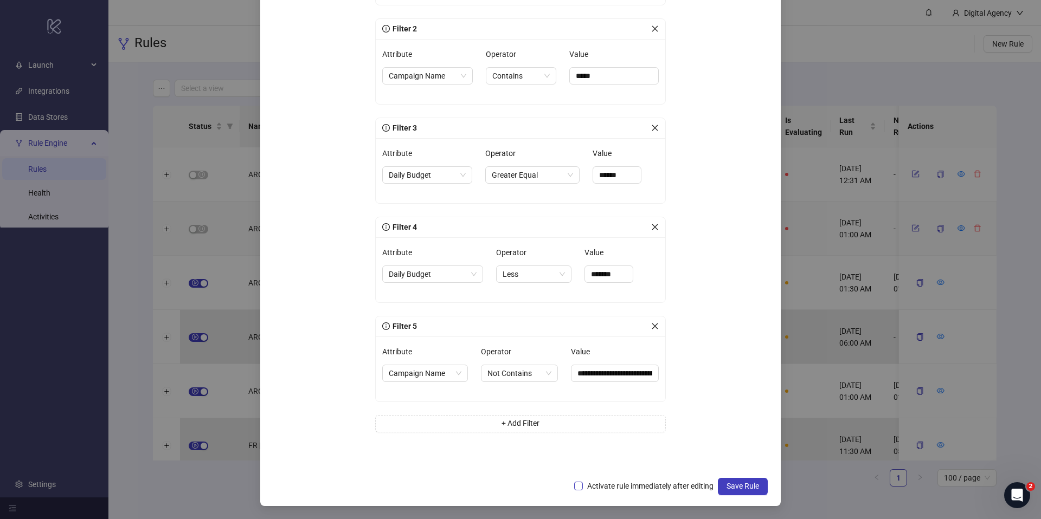
drag, startPoint x: 646, startPoint y: 483, endPoint x: 659, endPoint y: 483, distance: 13.0
click at [647, 483] on span "Activate rule immediately after editing" at bounding box center [650, 486] width 135 height 12
click at [741, 485] on span "Save Rule" at bounding box center [743, 486] width 33 height 9
click at [571, 488] on span "Activate rule immediately after editing" at bounding box center [638, 486] width 135 height 12
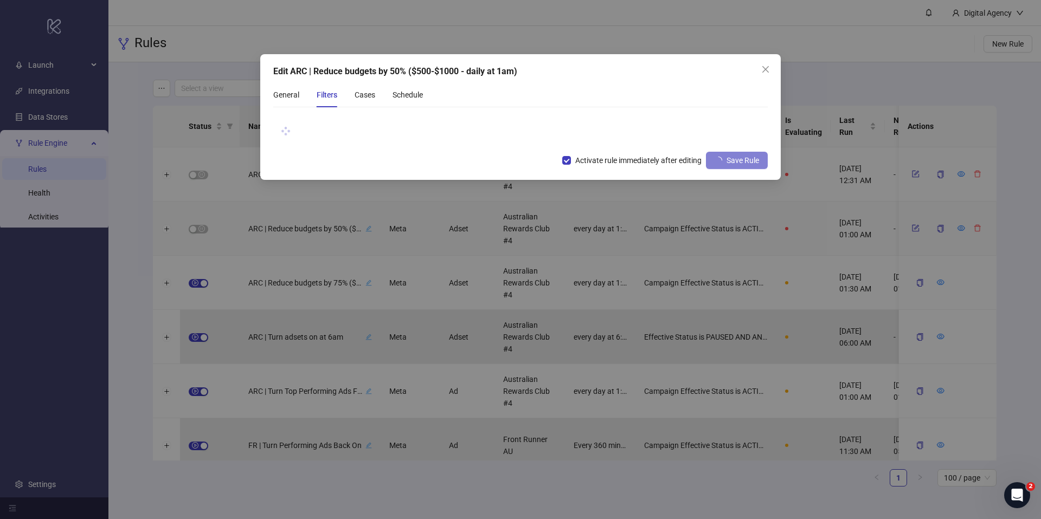
scroll to position [0, 0]
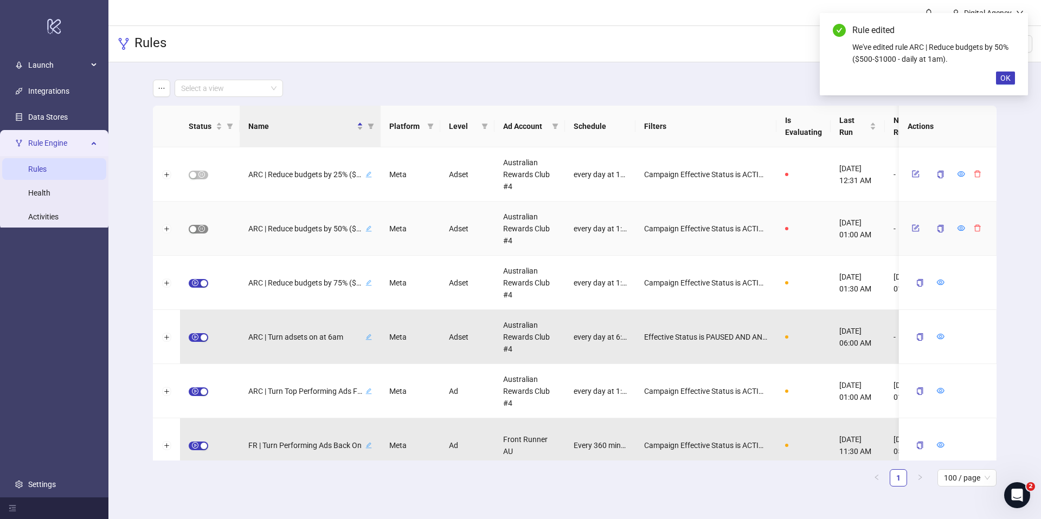
click at [198, 227] on span "button" at bounding box center [199, 229] width 20 height 9
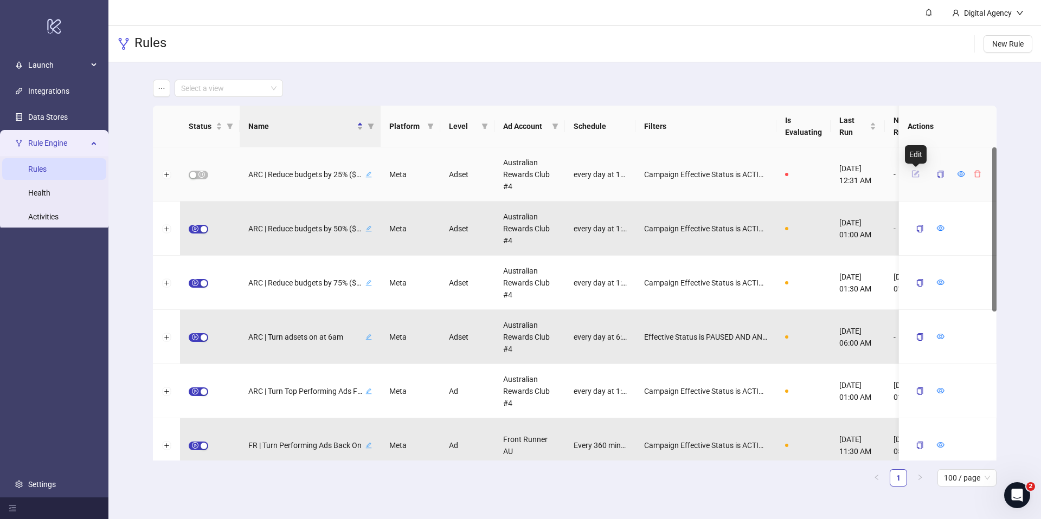
click at [915, 175] on icon "form" at bounding box center [916, 173] width 5 height 5
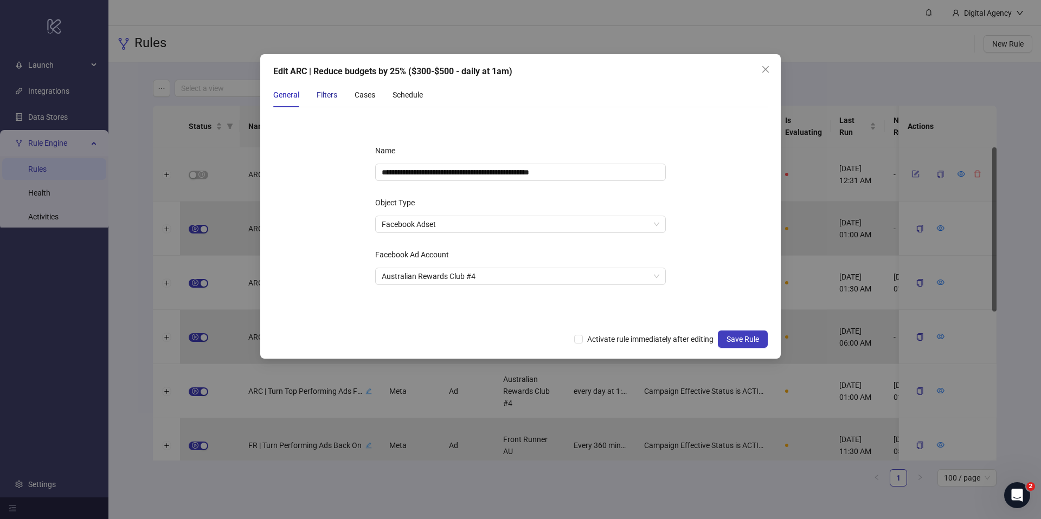
click at [319, 92] on div "Filters" at bounding box center [327, 95] width 21 height 12
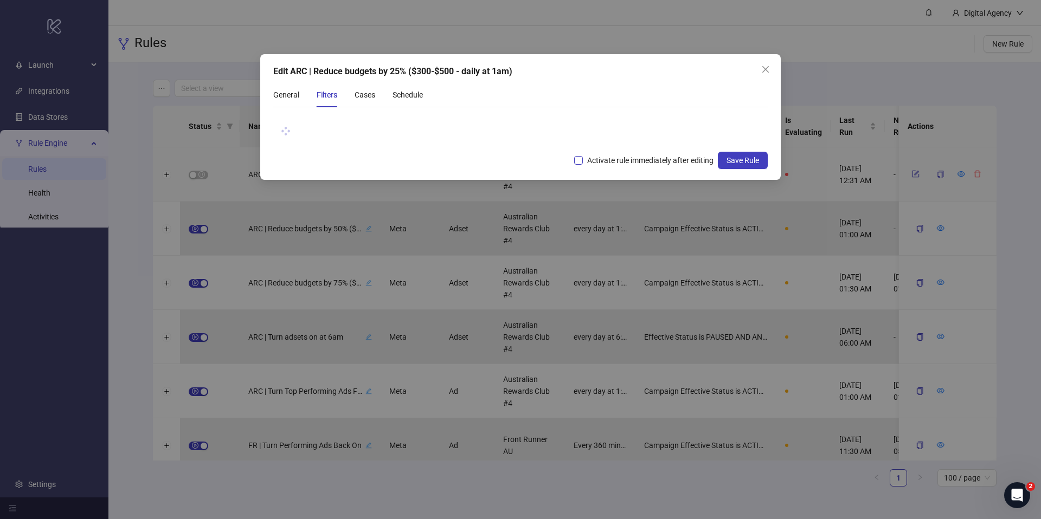
click at [600, 164] on span "Activate rule immediately after editing" at bounding box center [650, 161] width 135 height 12
click at [587, 87] on div "General Filters Cases Schedule" at bounding box center [520, 94] width 494 height 25
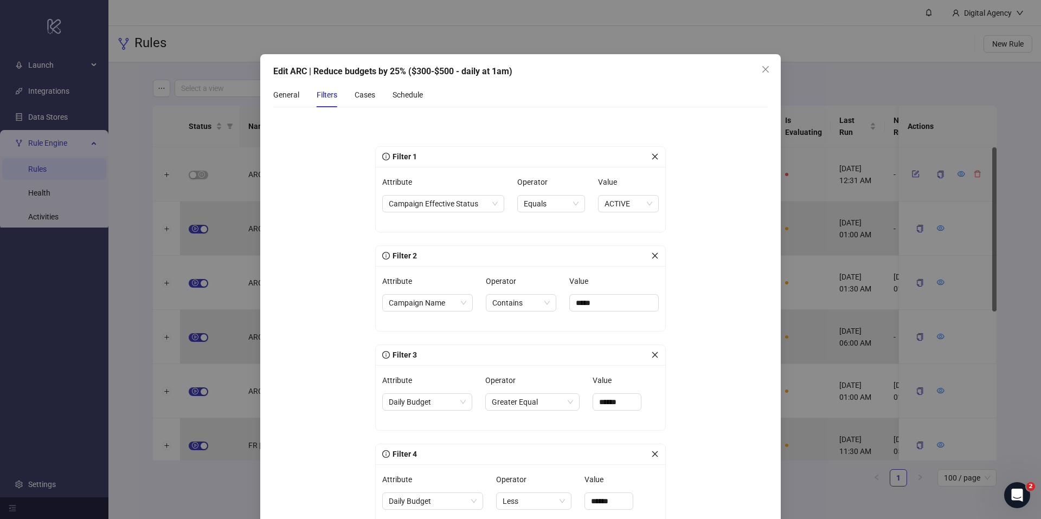
scroll to position [128, 0]
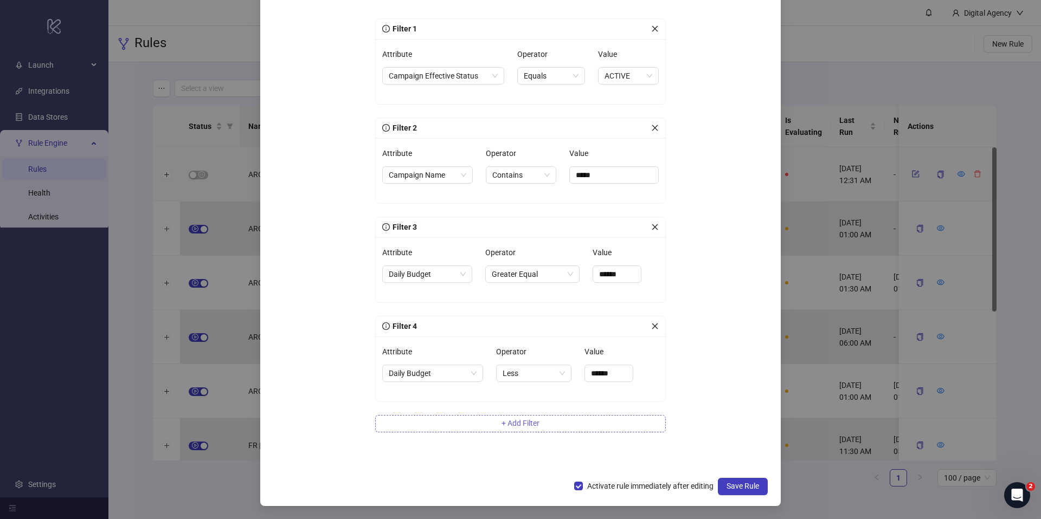
click at [504, 420] on span "+ Add Filter" at bounding box center [521, 423] width 38 height 9
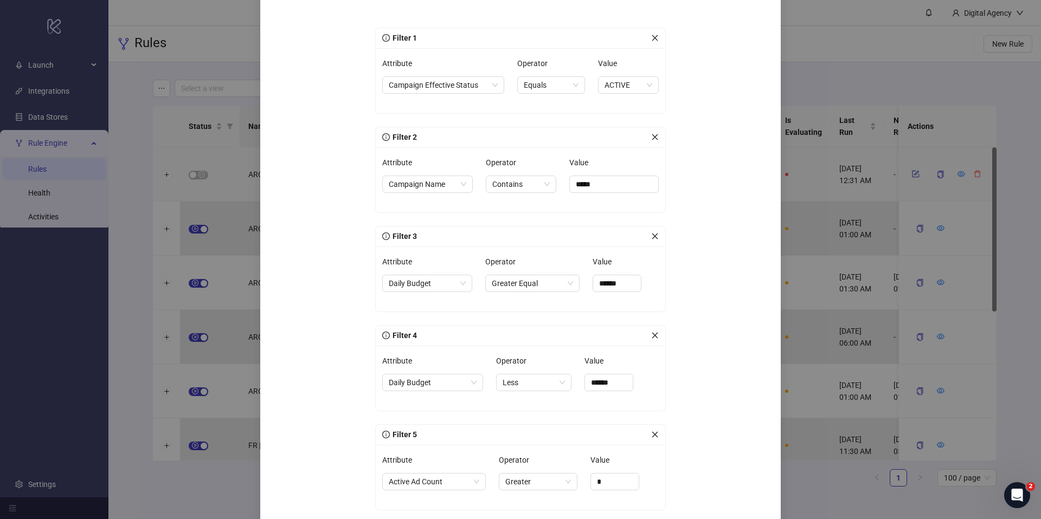
scroll to position [115, 0]
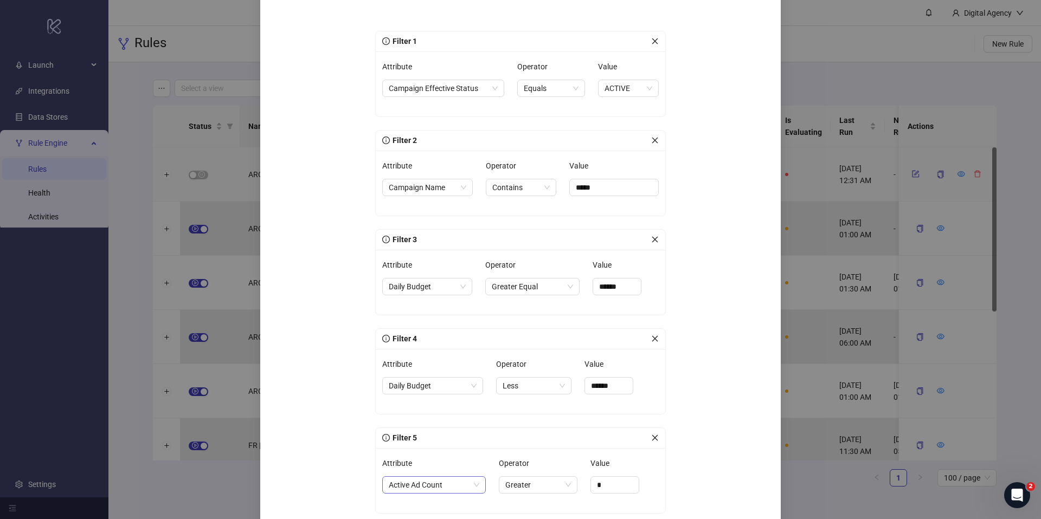
click at [458, 481] on span "Active Ad Count" at bounding box center [434, 485] width 91 height 16
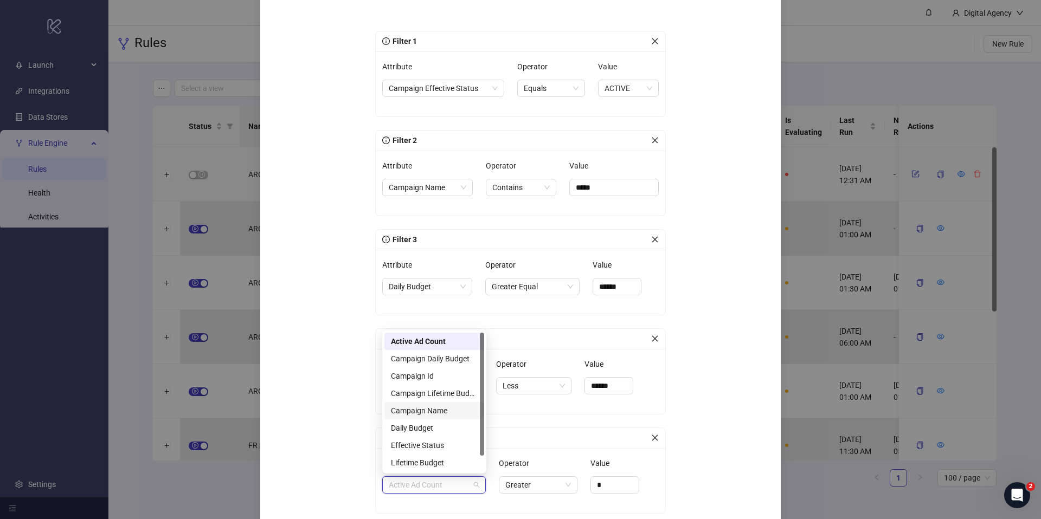
click at [442, 412] on div "Campaign Name" at bounding box center [434, 411] width 87 height 12
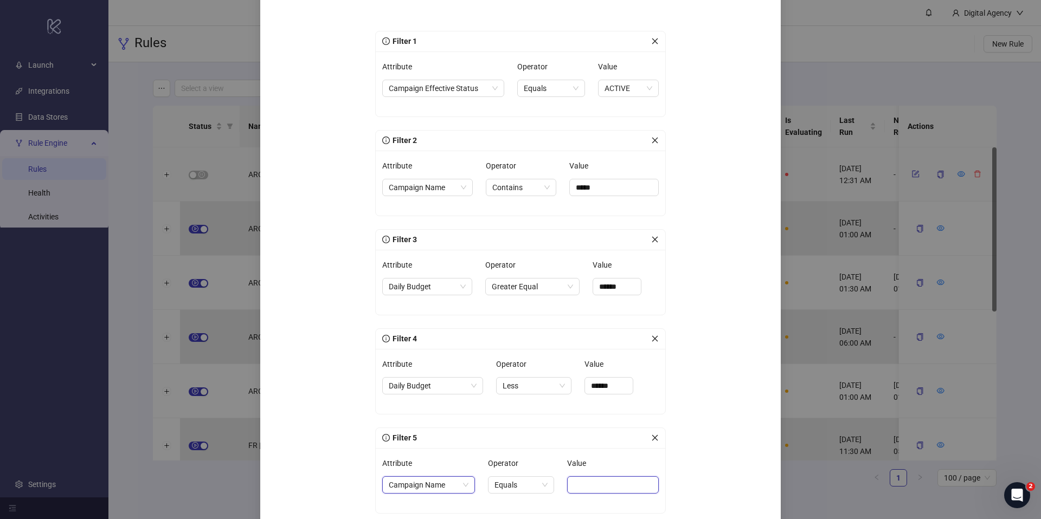
click at [594, 484] on input "Value" at bounding box center [613, 485] width 92 height 17
paste input "**********"
type input "**********"
drag, startPoint x: 687, startPoint y: 435, endPoint x: 627, endPoint y: 458, distance: 64.3
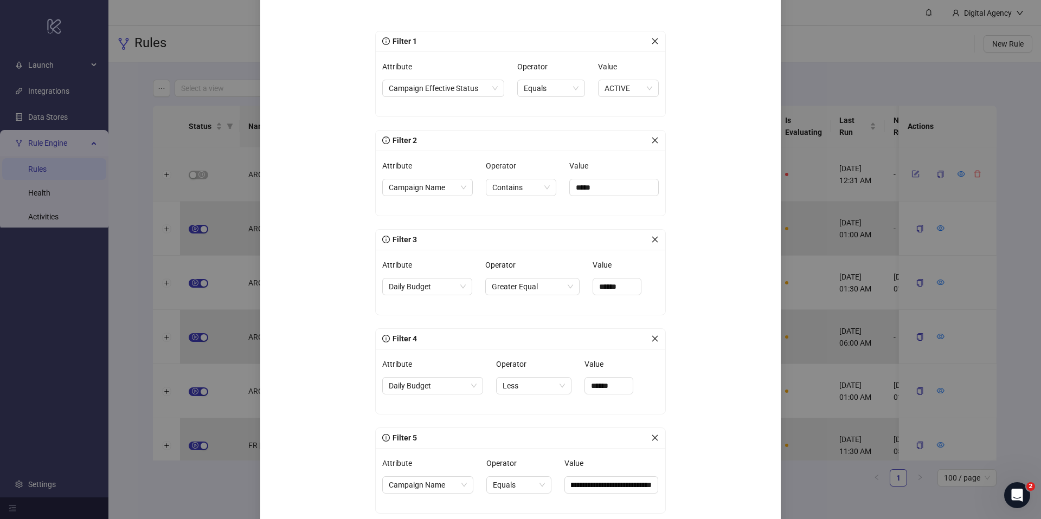
click at [684, 435] on form "**********" at bounding box center [520, 292] width 494 height 583
click at [504, 489] on span "Equals" at bounding box center [519, 485] width 52 height 16
drag, startPoint x: 524, startPoint y: 461, endPoint x: 612, endPoint y: 459, distance: 88.4
click at [524, 461] on div "Not Contains" at bounding box center [520, 463] width 48 height 12
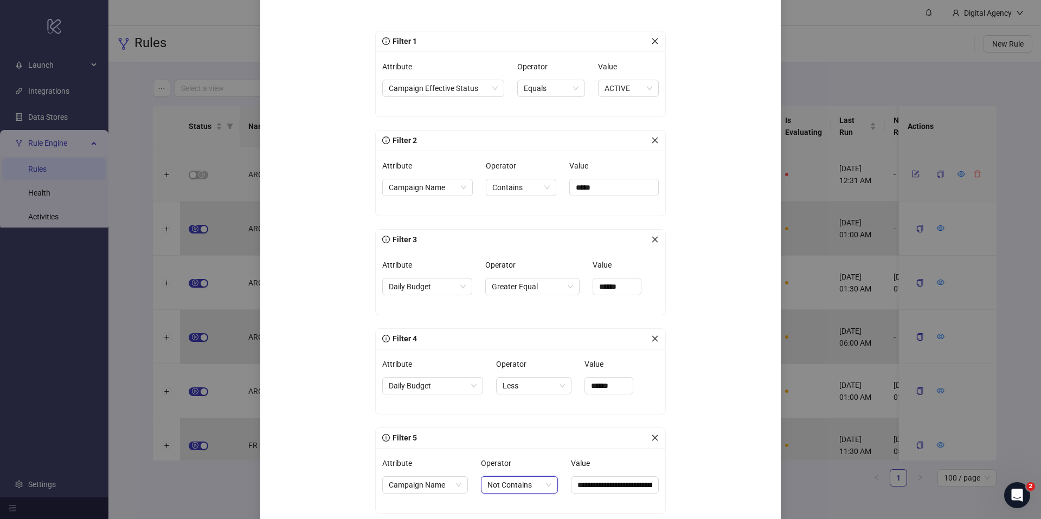
scroll to position [227, 0]
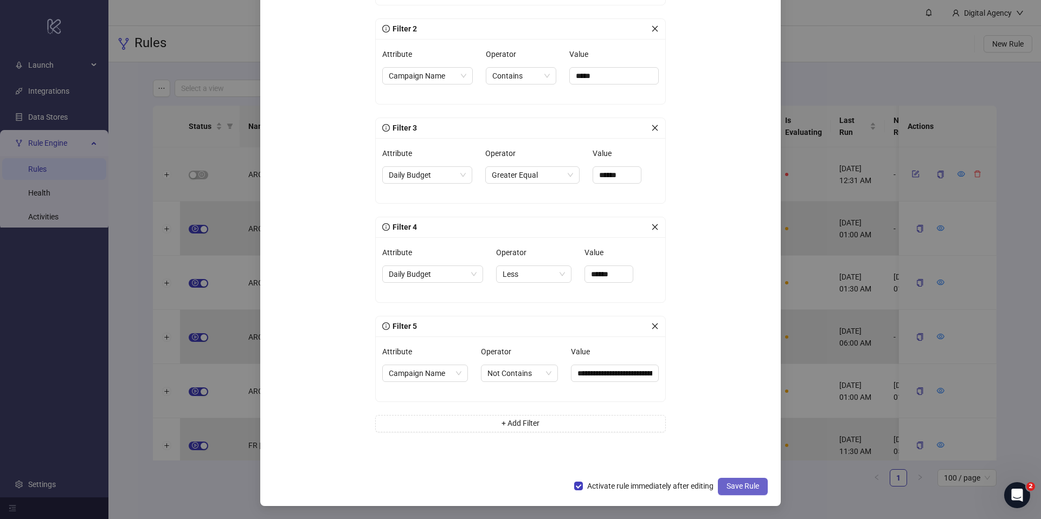
click at [722, 480] on button "Save Rule" at bounding box center [743, 486] width 50 height 17
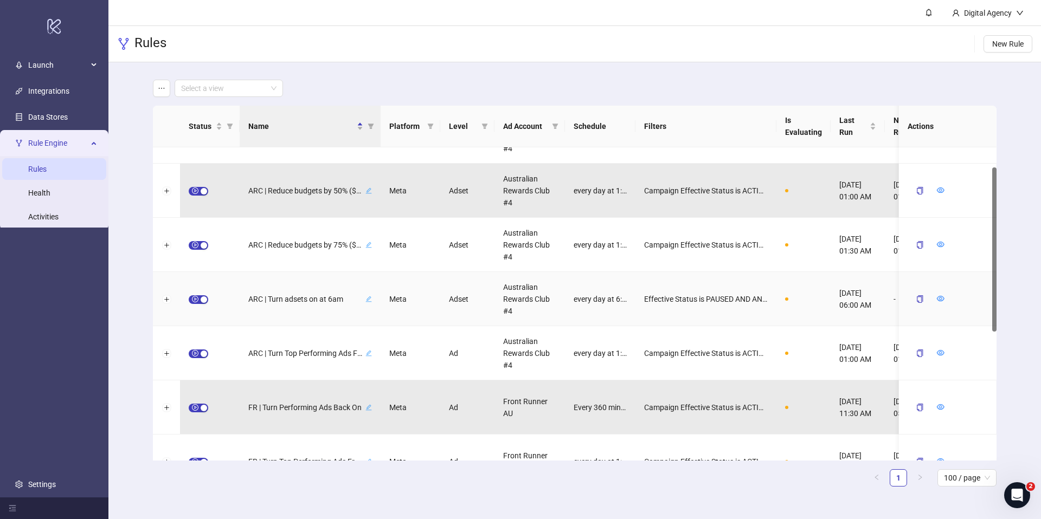
scroll to position [0, 0]
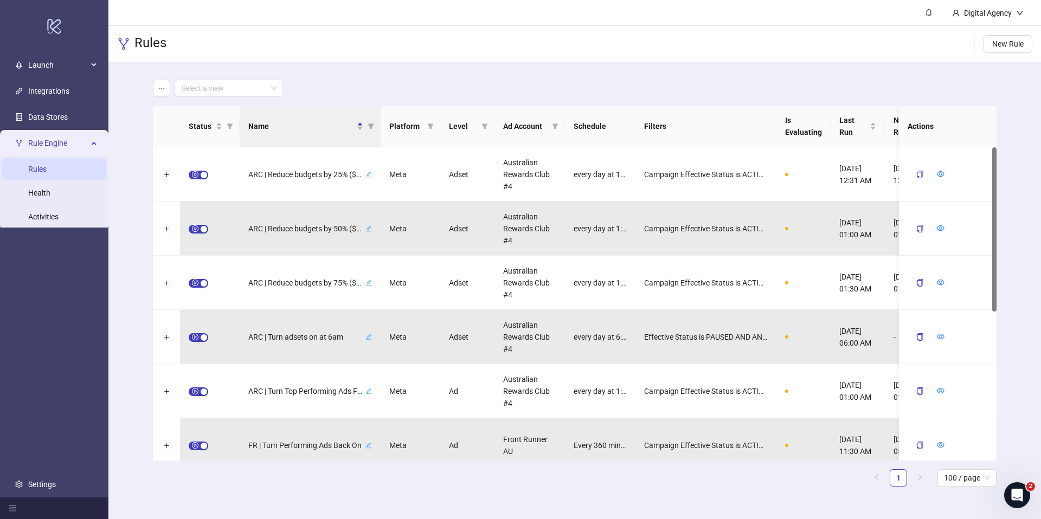
click at [137, 119] on div "Select a view Status Name Platform Level Ad Account Schedule Filters Is Evaluat…" at bounding box center [574, 287] width 933 height 451
